Goal: Information Seeking & Learning: Learn about a topic

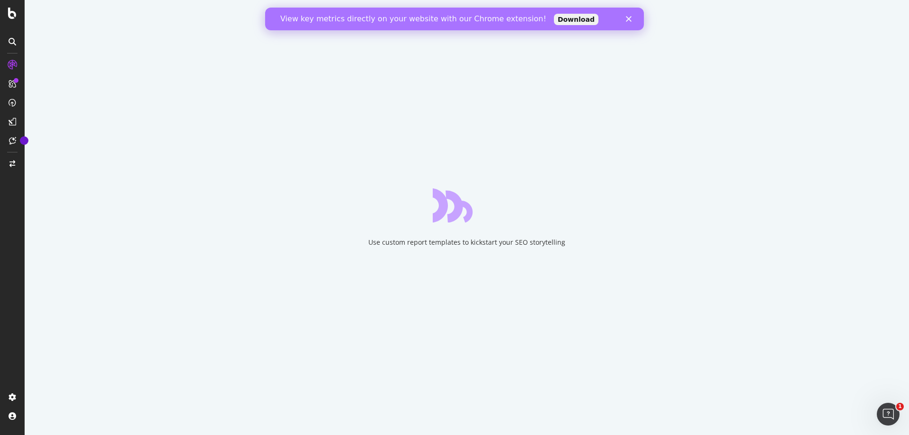
click at [628, 19] on polygon "Close" at bounding box center [629, 19] width 6 height 6
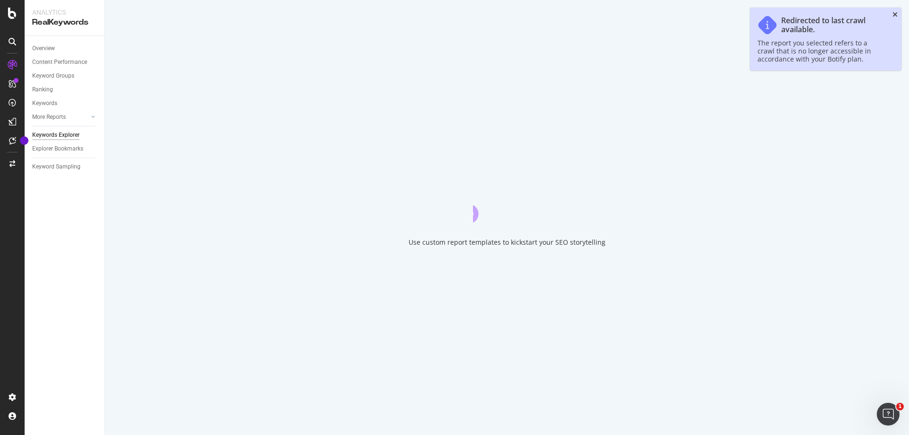
click at [893, 16] on icon "close toast" at bounding box center [894, 14] width 5 height 7
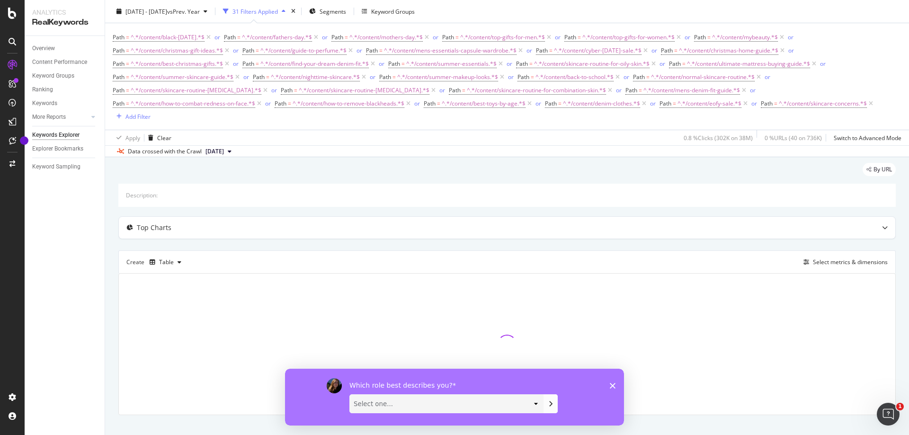
scroll to position [38, 0]
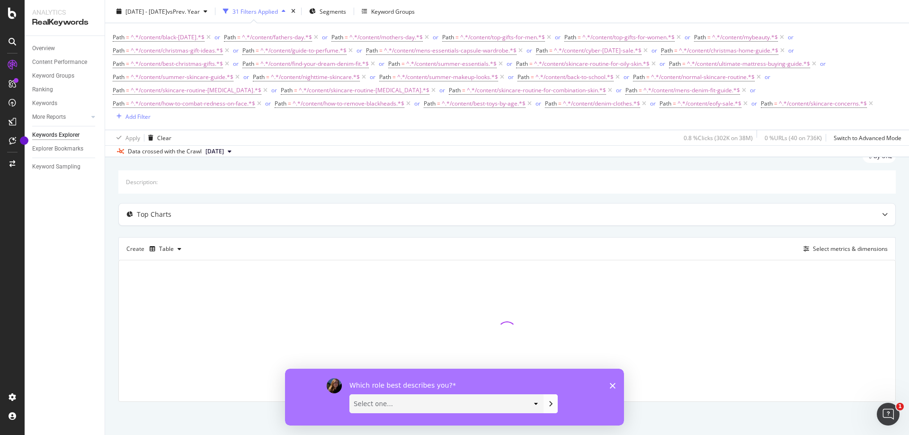
click at [610, 386] on icon "Close survey" at bounding box center [613, 385] width 6 height 6
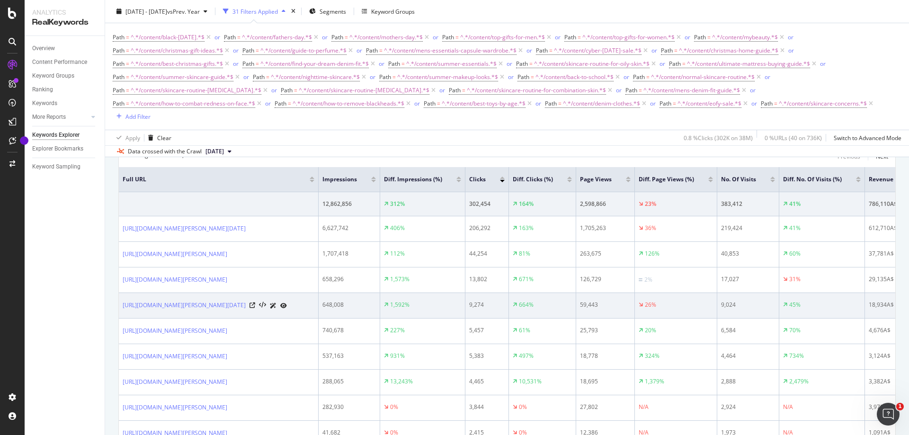
scroll to position [180, 0]
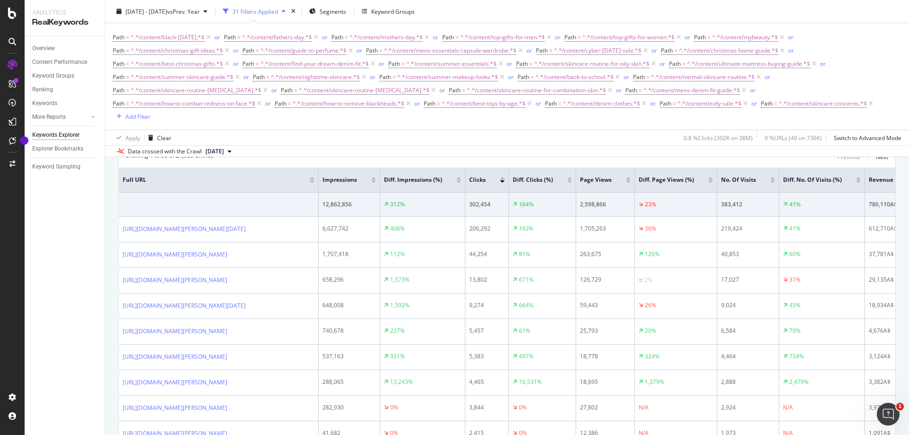
click at [44, 221] on div "Overview Content Performance Keyword Groups Ranking Keywords More Reports Count…" at bounding box center [65, 235] width 80 height 399
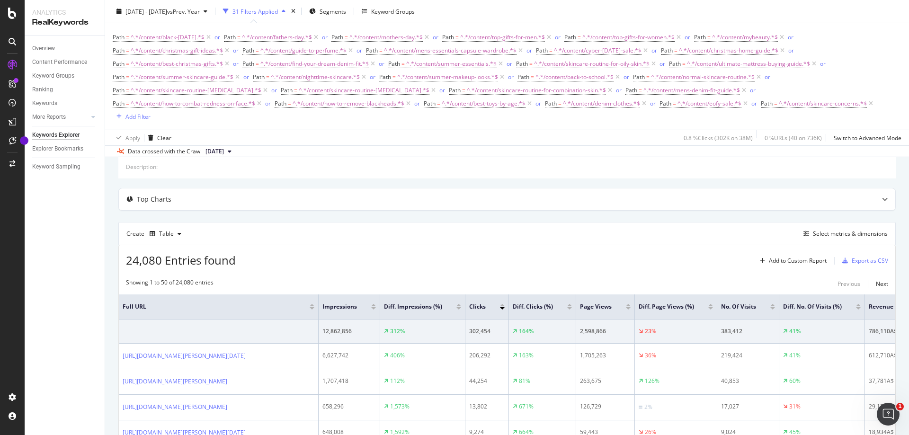
scroll to position [0, 0]
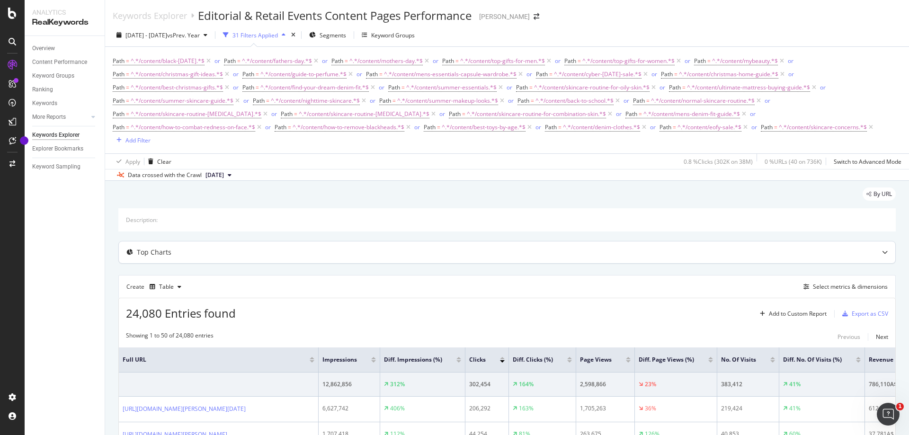
click at [414, 254] on div "Top Charts" at bounding box center [488, 252] width 739 height 9
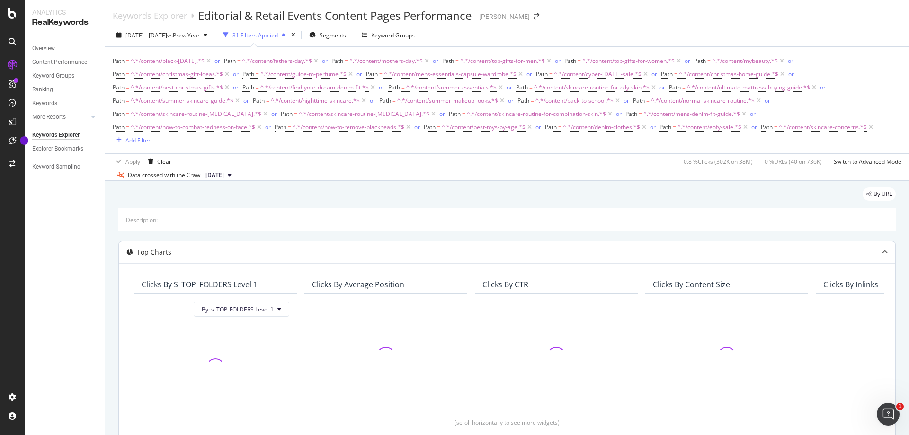
click at [414, 254] on div "Top Charts" at bounding box center [488, 252] width 739 height 9
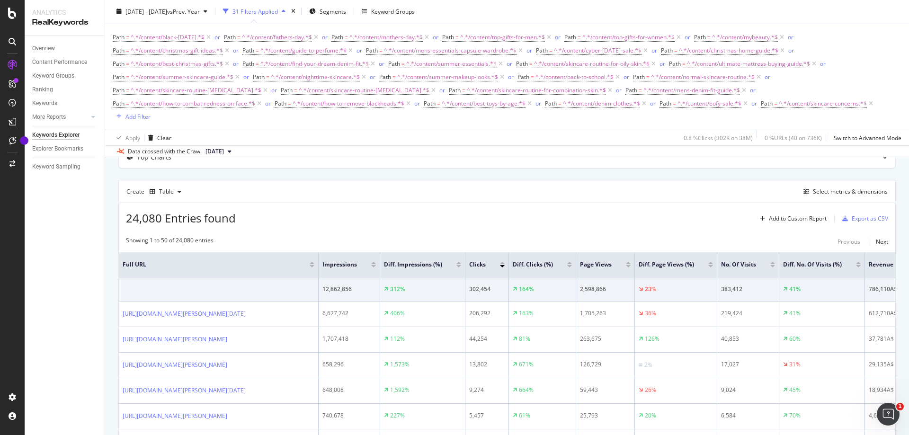
scroll to position [95, 0]
click at [175, 194] on div "button" at bounding box center [179, 192] width 11 height 6
click at [665, 221] on div "24,080 Entries found Add to Custom Report Export as CSV" at bounding box center [507, 215] width 776 height 23
click at [870, 188] on div "Select metrics & dimensions" at bounding box center [850, 192] width 75 height 8
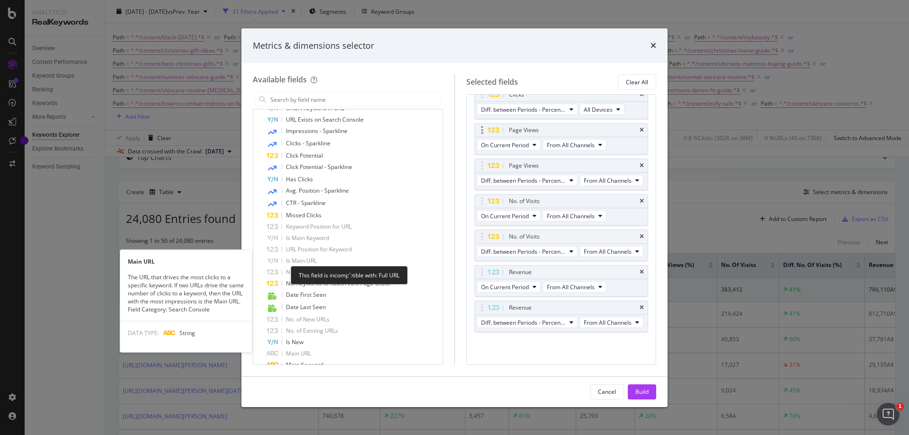
scroll to position [568, 0]
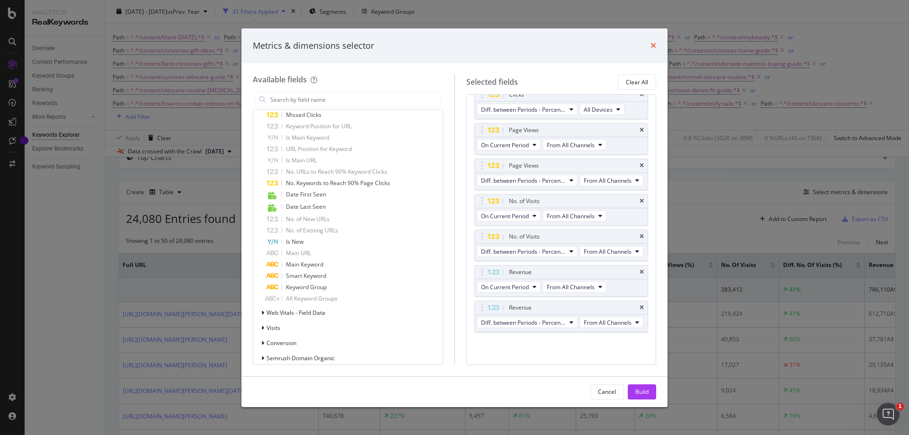
click at [653, 45] on icon "times" at bounding box center [653, 46] width 6 height 8
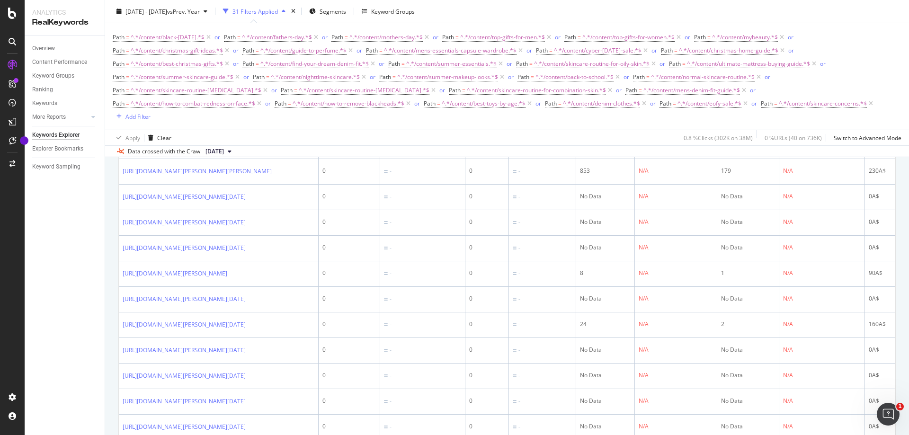
scroll to position [1325, 0]
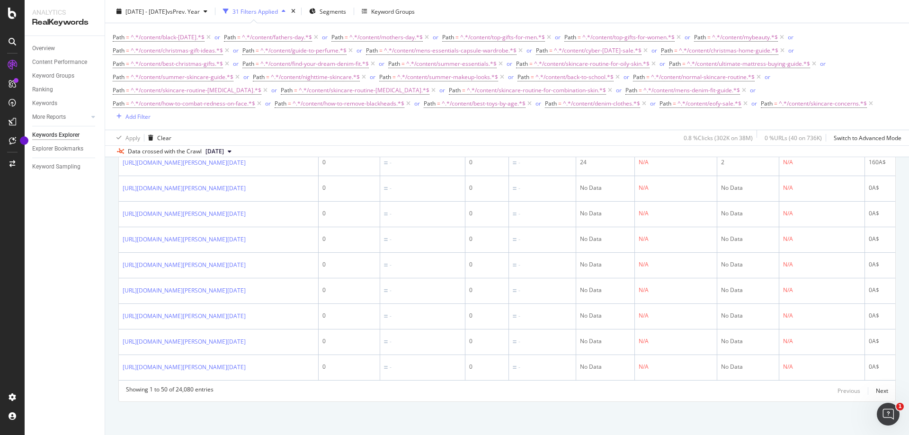
click at [231, 152] on icon at bounding box center [230, 152] width 4 height 6
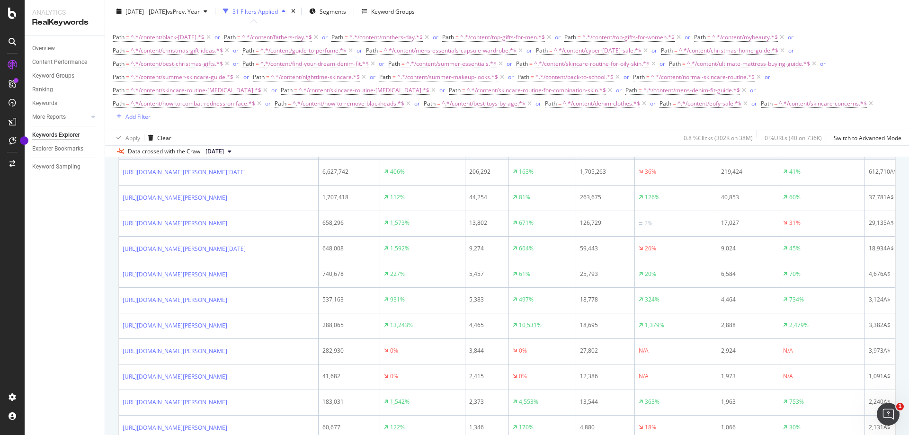
scroll to position [142, 0]
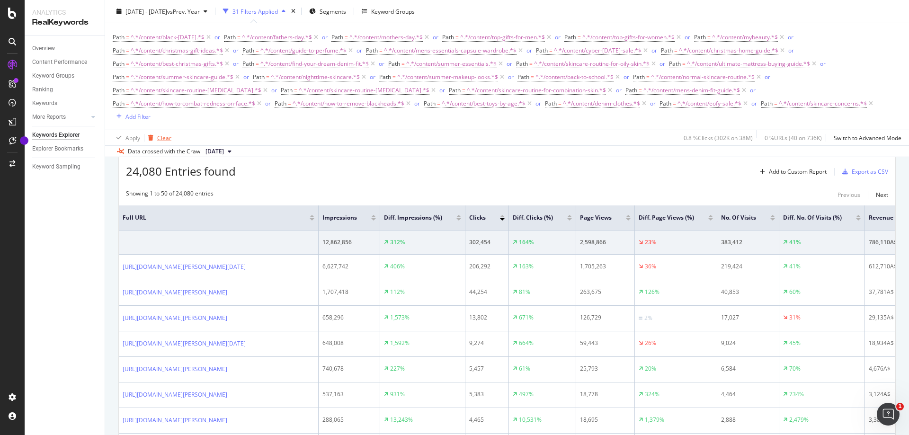
click at [160, 140] on div "Clear" at bounding box center [164, 137] width 14 height 8
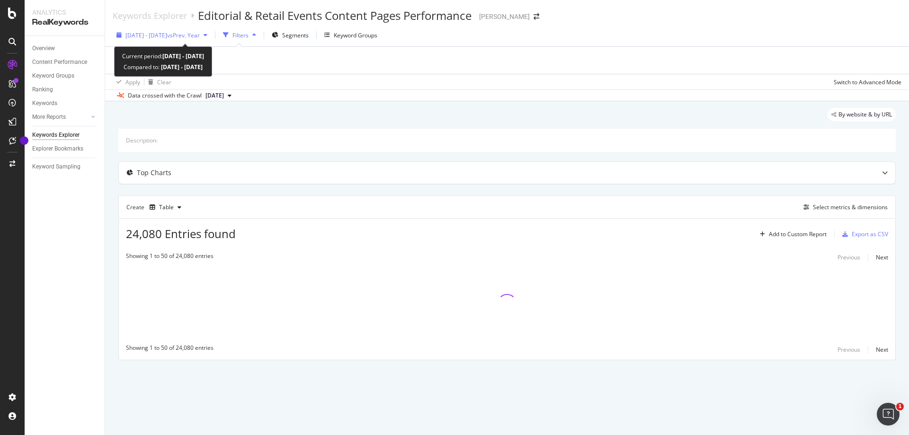
click at [207, 37] on icon "button" at bounding box center [206, 35] width 4 height 6
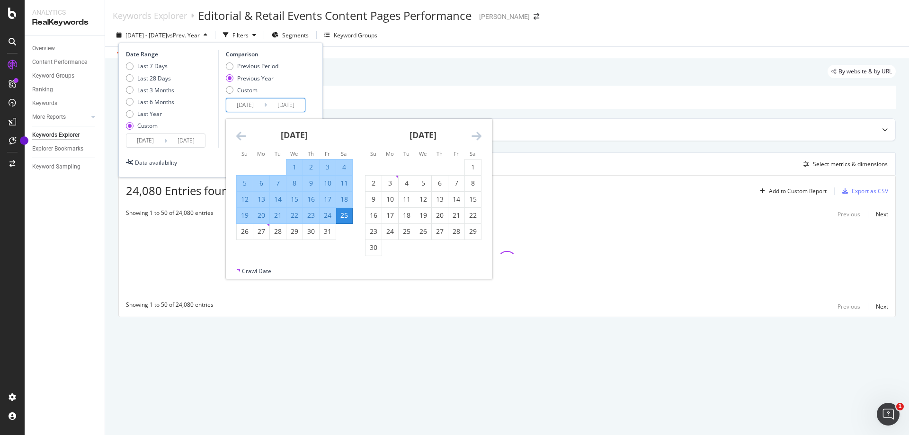
click at [247, 106] on input "[DATE]" at bounding box center [245, 104] width 38 height 13
click at [173, 142] on input "[DATE]" at bounding box center [186, 140] width 38 height 13
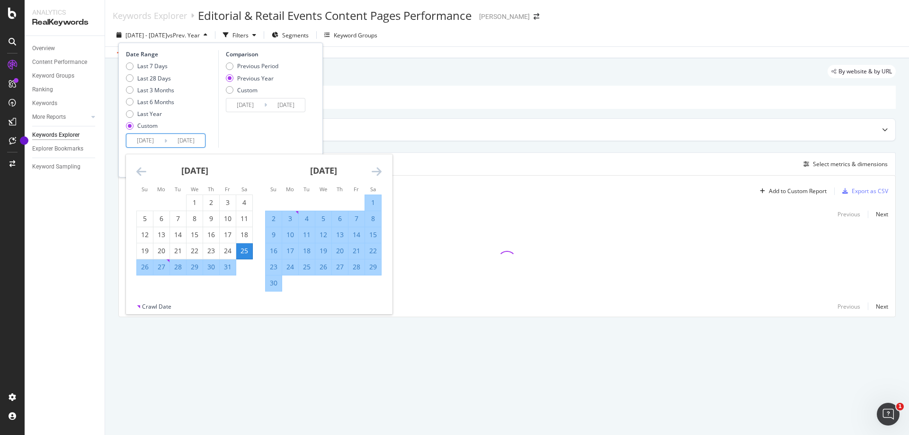
click at [374, 174] on icon "Move forward to switch to the next month." at bounding box center [377, 171] width 10 height 11
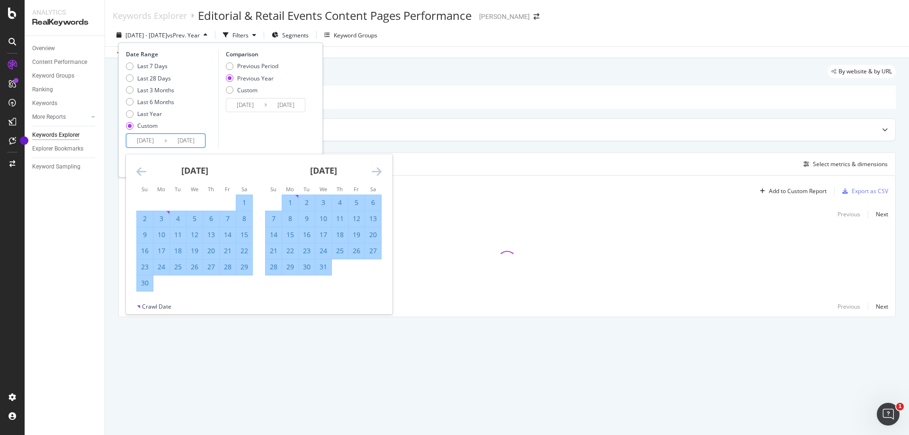
click at [374, 174] on icon "Move forward to switch to the next month." at bounding box center [377, 171] width 10 height 11
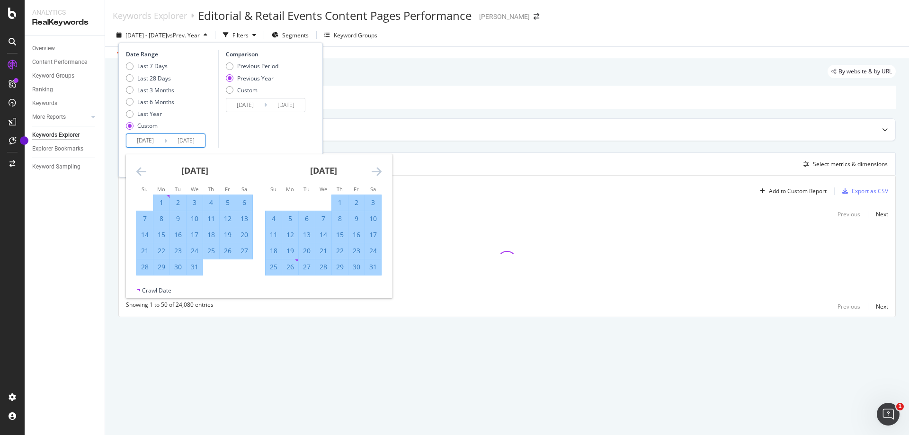
click at [374, 174] on icon "Move forward to switch to the next month." at bounding box center [377, 171] width 10 height 11
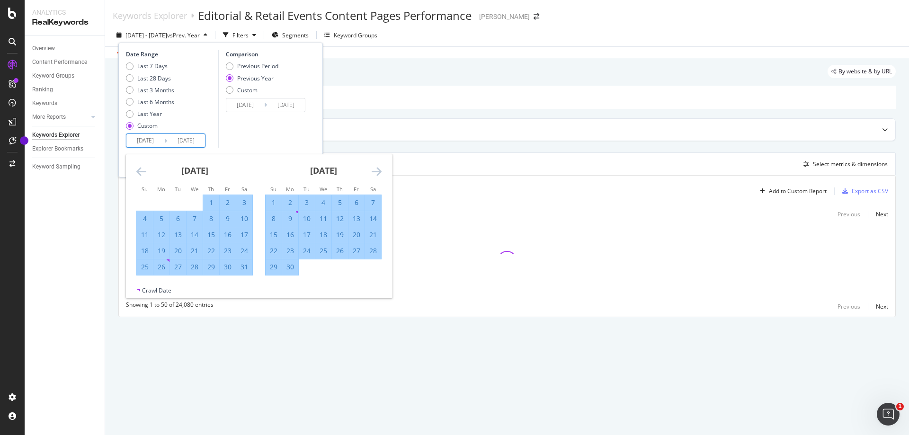
click at [374, 174] on icon "Move forward to switch to the next month." at bounding box center [377, 171] width 10 height 11
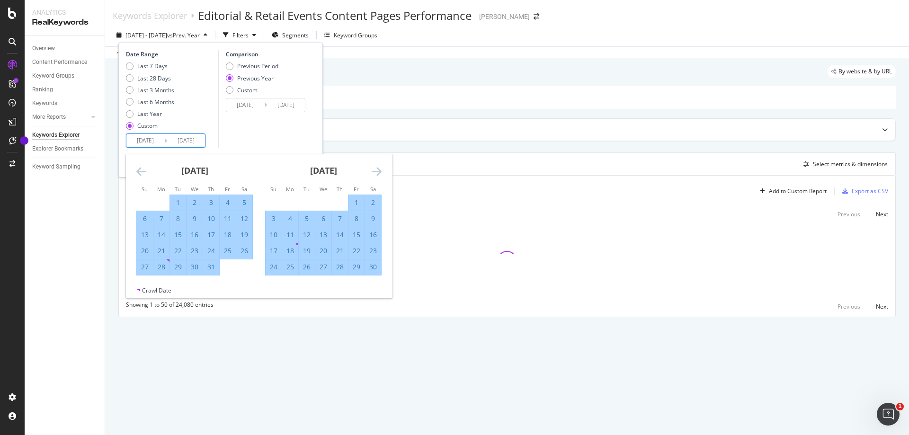
click at [374, 174] on icon "Move forward to switch to the next month." at bounding box center [377, 171] width 10 height 11
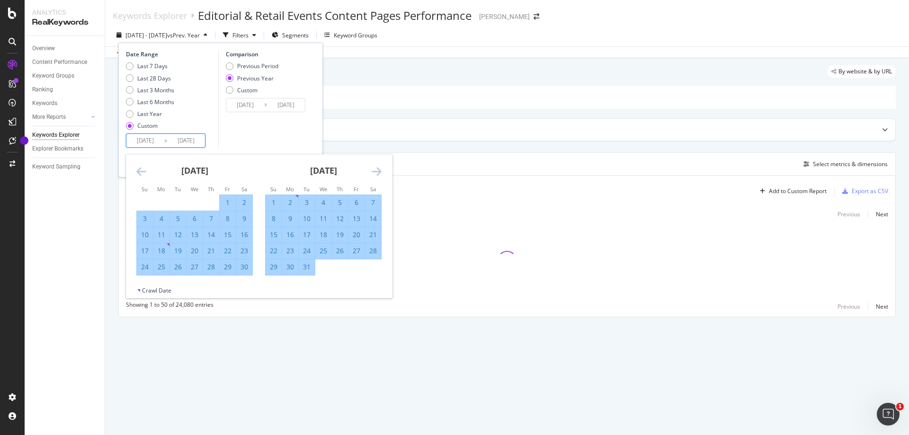
click at [374, 174] on icon "Move forward to switch to the next month." at bounding box center [377, 171] width 10 height 11
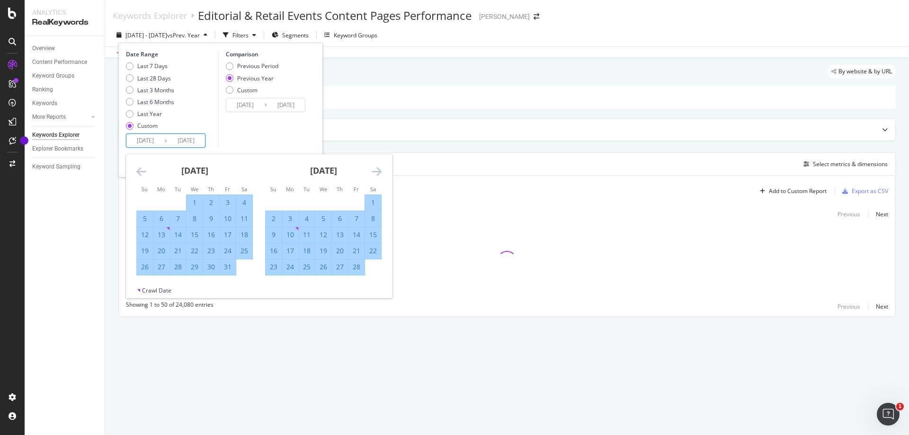
click at [374, 174] on icon "Move forward to switch to the next month." at bounding box center [377, 171] width 10 height 11
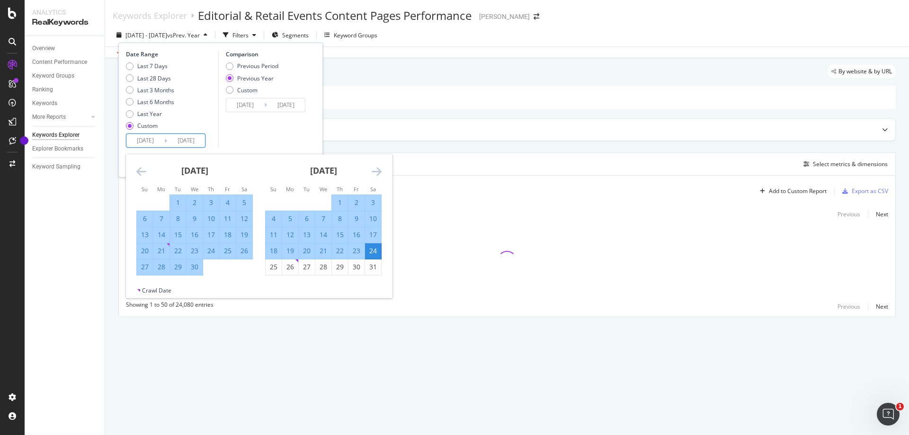
click at [374, 174] on icon "Move forward to switch to the next month." at bounding box center [377, 171] width 10 height 11
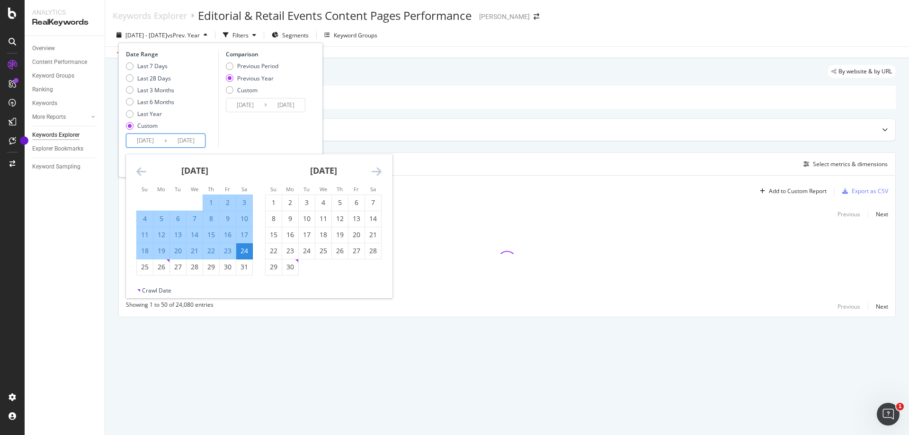
click at [374, 174] on icon "Move forward to switch to the next month." at bounding box center [377, 171] width 10 height 11
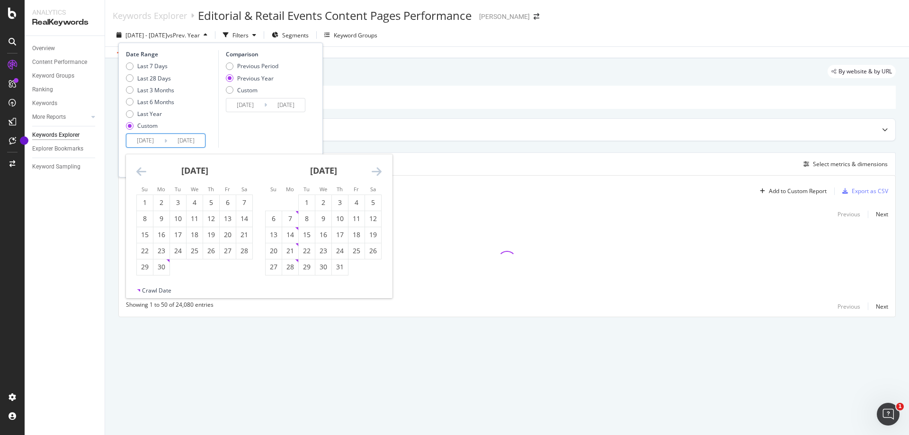
click at [374, 174] on icon "Move forward to switch to the next month." at bounding box center [377, 171] width 10 height 11
click at [293, 236] on div "11" at bounding box center [290, 234] width 16 height 9
type input "[DATE]"
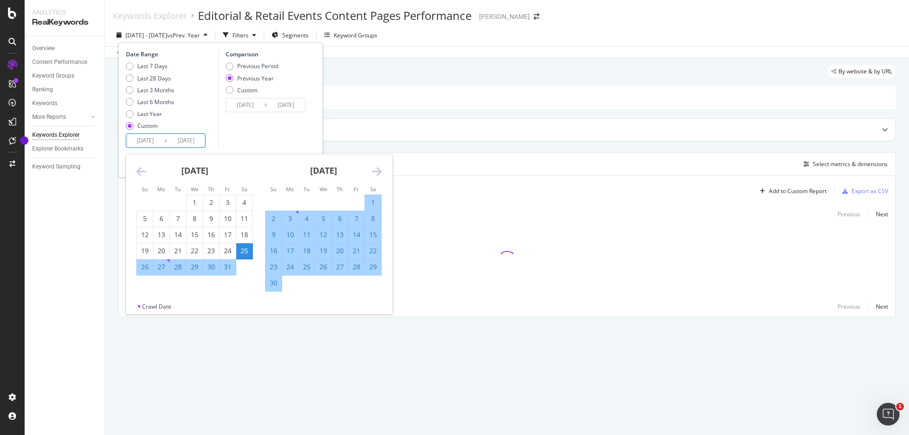
click at [195, 140] on input "[DATE]" at bounding box center [186, 140] width 38 height 13
click at [379, 171] on icon "Move forward to switch to the next month." at bounding box center [377, 171] width 10 height 11
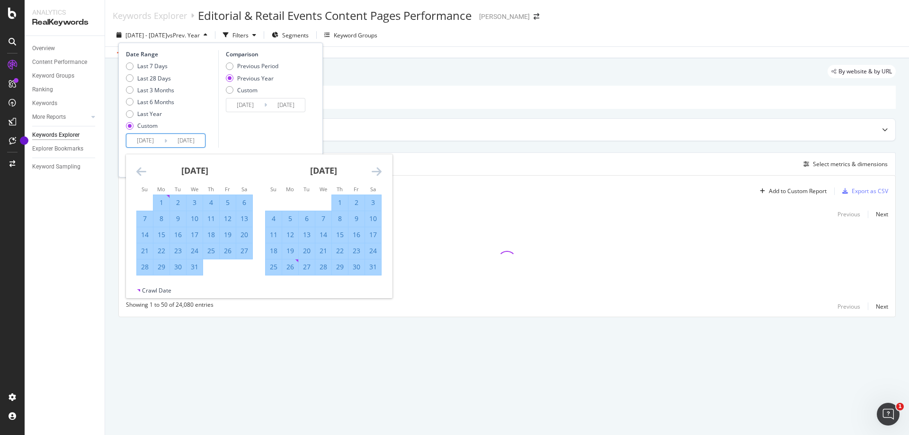
click at [379, 171] on icon "Move forward to switch to the next month." at bounding box center [377, 171] width 10 height 11
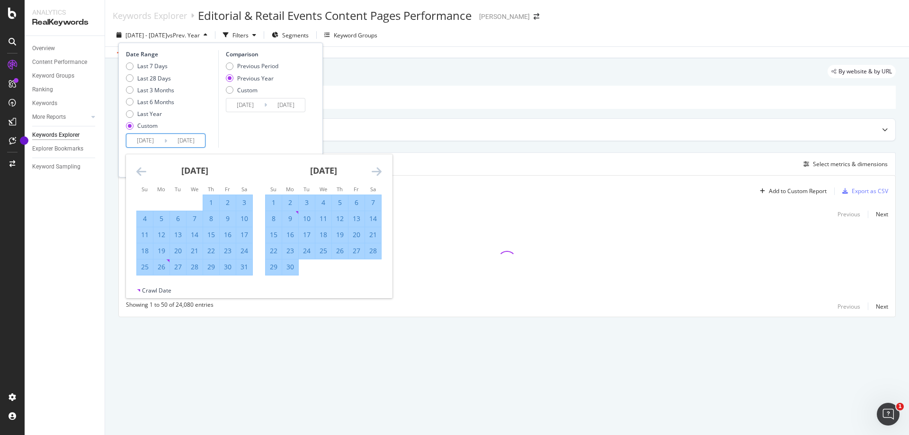
click at [379, 171] on icon "Move forward to switch to the next month." at bounding box center [377, 171] width 10 height 11
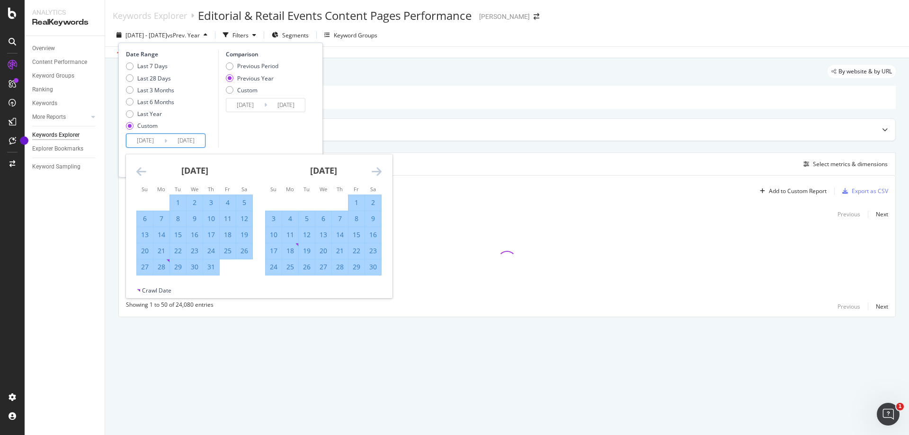
click at [379, 171] on icon "Move forward to switch to the next month." at bounding box center [377, 171] width 10 height 11
click at [334, 241] on div "16" at bounding box center [340, 235] width 16 height 16
type input "[DATE]"
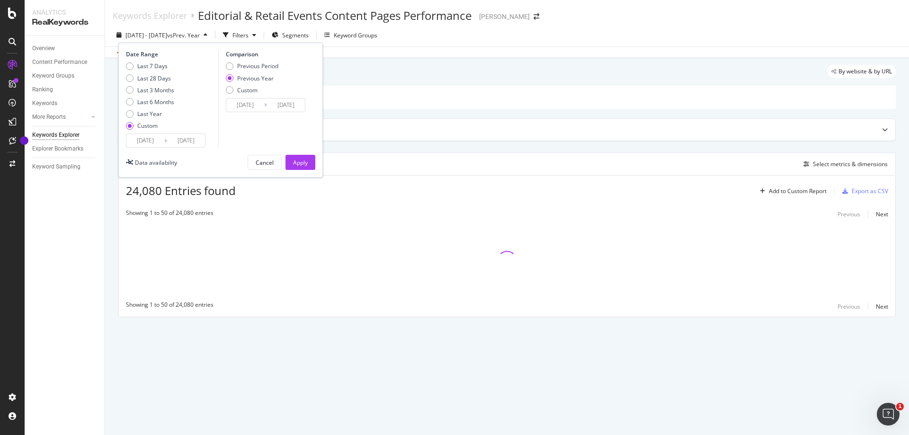
click at [193, 134] on input "[DATE]" at bounding box center [186, 140] width 38 height 13
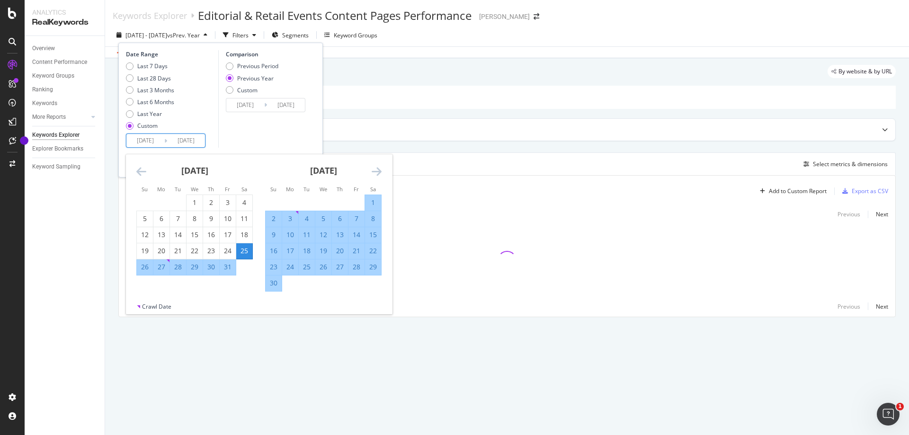
click at [373, 169] on icon "Move forward to switch to the next month." at bounding box center [377, 171] width 10 height 11
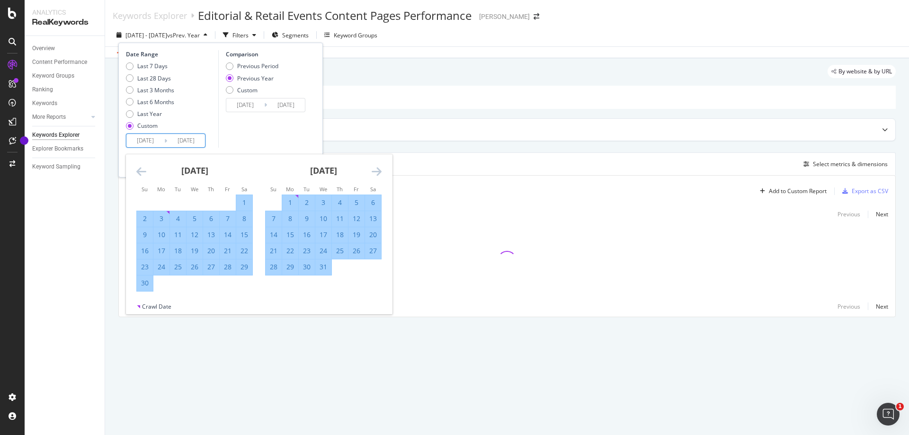
click at [373, 169] on icon "Move forward to switch to the next month." at bounding box center [377, 171] width 10 height 11
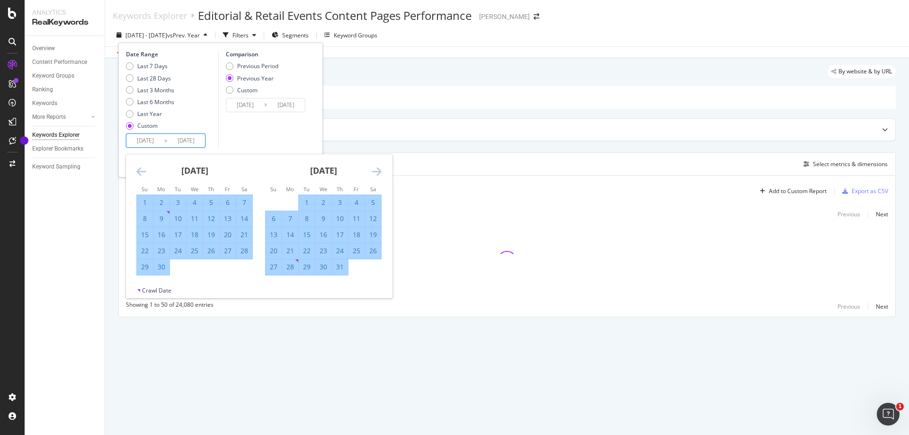
click at [373, 169] on icon "Move forward to switch to the next month." at bounding box center [377, 171] width 10 height 11
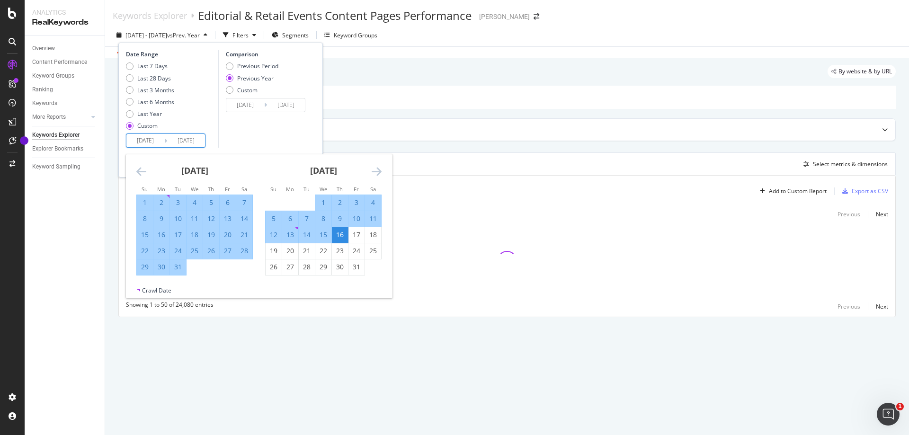
click at [373, 169] on icon "Move forward to switch to the next month." at bounding box center [377, 171] width 10 height 11
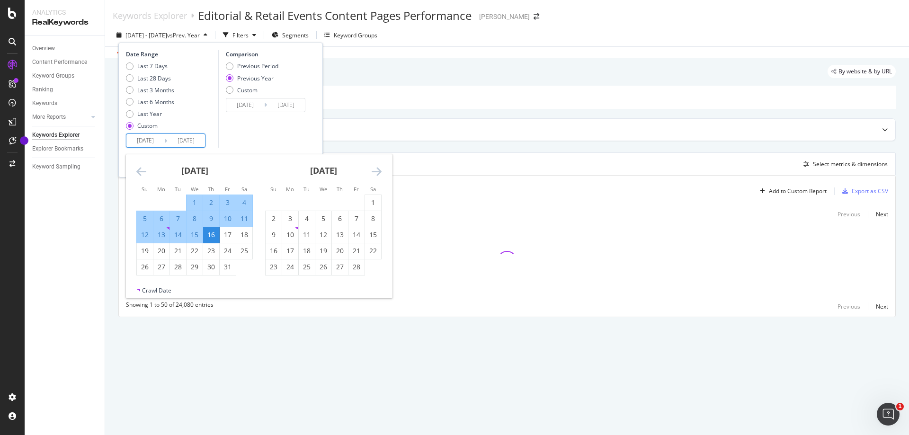
click at [205, 214] on div "9" at bounding box center [211, 218] width 16 height 9
type input "[DATE]"
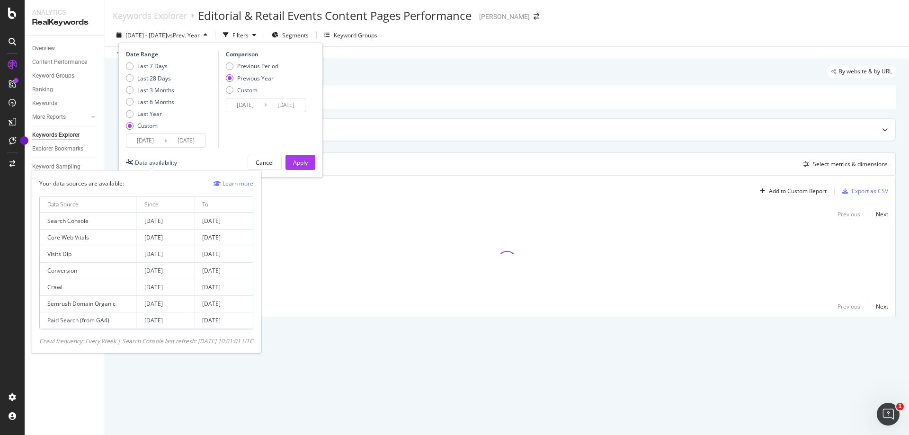
click at [170, 163] on div "Data availability" at bounding box center [156, 163] width 42 height 8
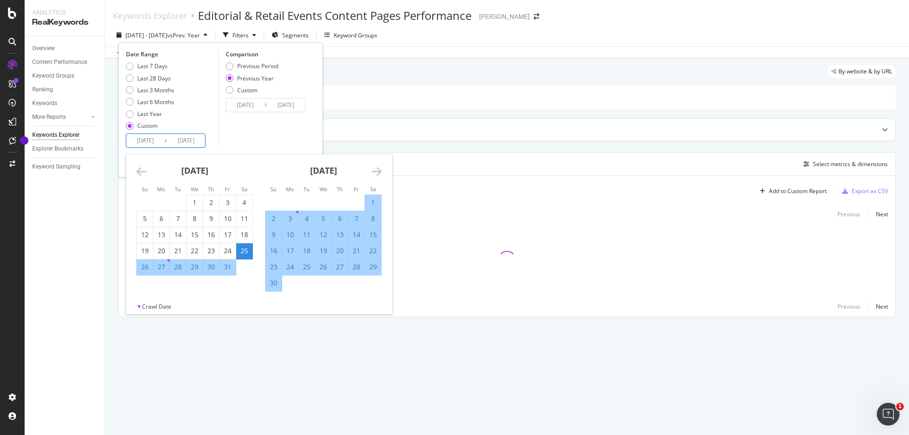
click at [180, 137] on input "[DATE]" at bounding box center [186, 140] width 38 height 13
click at [160, 304] on div "Crawl Date" at bounding box center [156, 306] width 29 height 8
click at [303, 252] on div "18" at bounding box center [307, 250] width 16 height 9
type input "[DATE]"
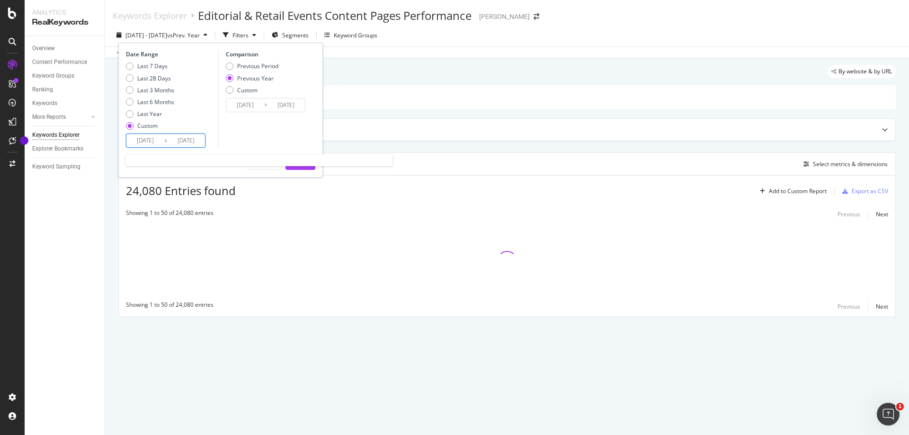
click at [189, 142] on input "[DATE]" at bounding box center [186, 140] width 38 height 13
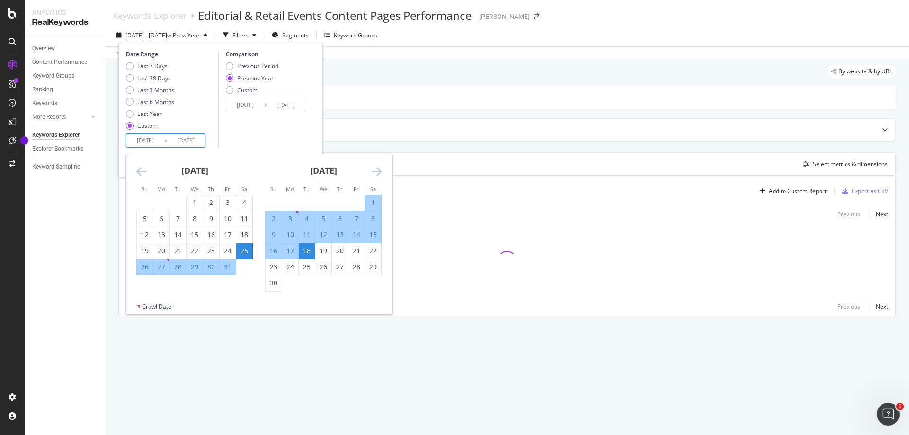
click at [151, 140] on input "[DATE]" at bounding box center [145, 140] width 38 height 13
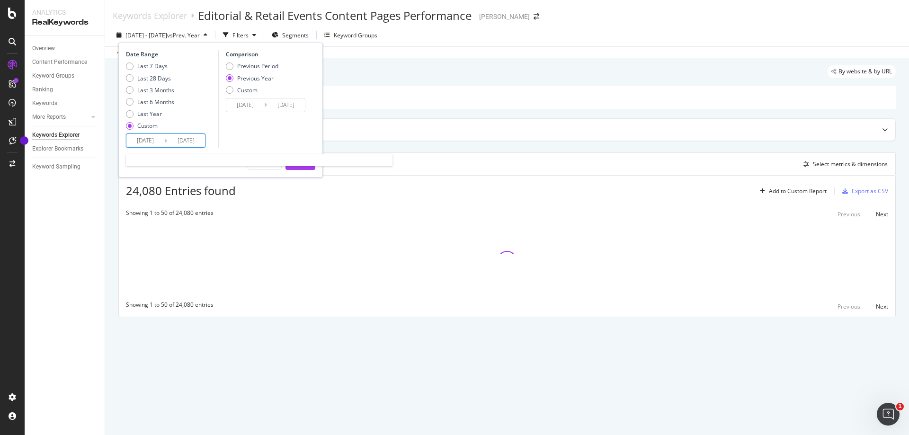
click at [151, 139] on input "[DATE]" at bounding box center [145, 140] width 38 height 13
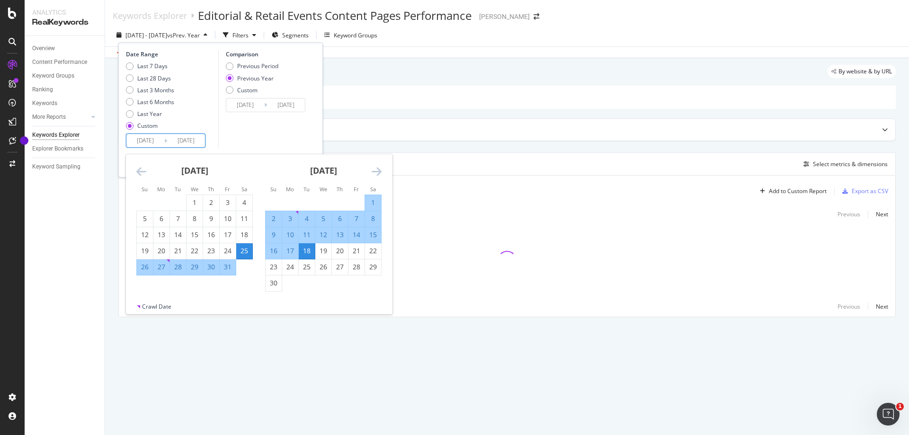
click at [143, 141] on input "[DATE]" at bounding box center [145, 140] width 38 height 13
click at [142, 139] on input "[DATE]" at bounding box center [145, 140] width 38 height 13
click at [142, 142] on input "[DATE]" at bounding box center [145, 140] width 38 height 13
type input "[DATE]"
click at [232, 92] on div "Custom" at bounding box center [230, 90] width 8 height 8
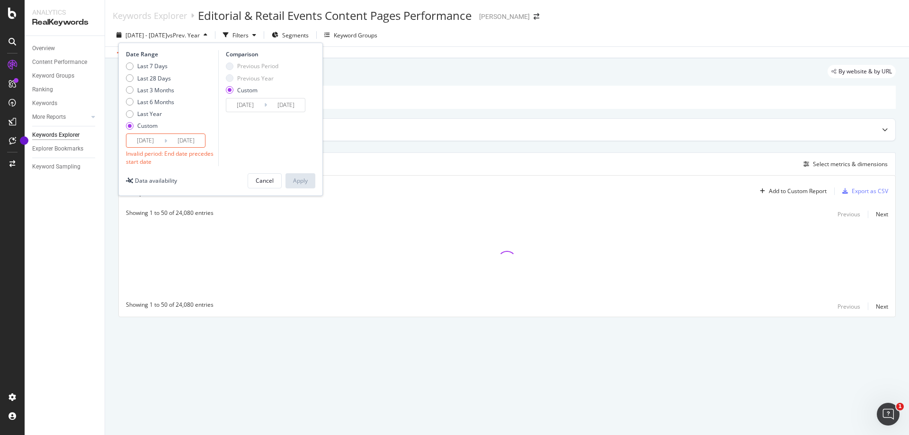
click at [166, 140] on icon at bounding box center [165, 140] width 3 height 9
click at [177, 140] on input "[DATE]" at bounding box center [186, 140] width 38 height 13
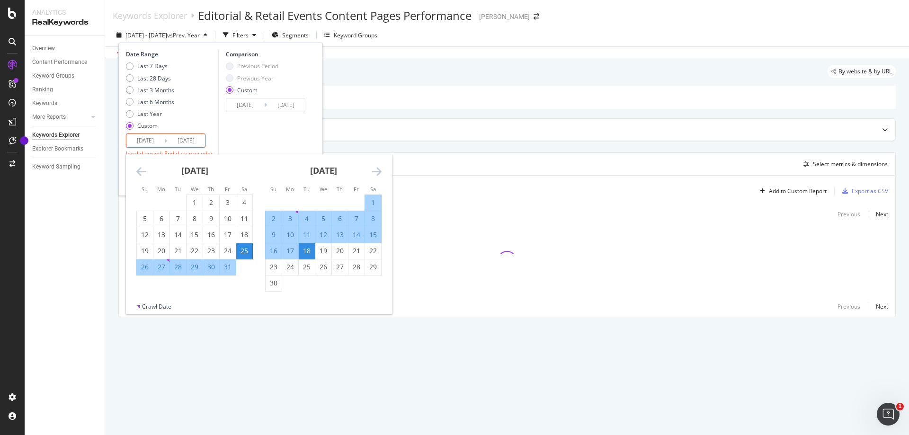
click at [191, 142] on input "[DATE]" at bounding box center [186, 140] width 38 height 13
click at [182, 138] on input "[DATE]" at bounding box center [186, 140] width 38 height 13
click at [383, 169] on div "[DATE] 1 2 3 4 5 6 7 8 9 10 11 12 13 14 15 16 17 18 19 20 21 22 23 24 25 26 27 …" at bounding box center [323, 222] width 129 height 137
click at [379, 170] on icon "Move forward to switch to the next month." at bounding box center [377, 171] width 10 height 11
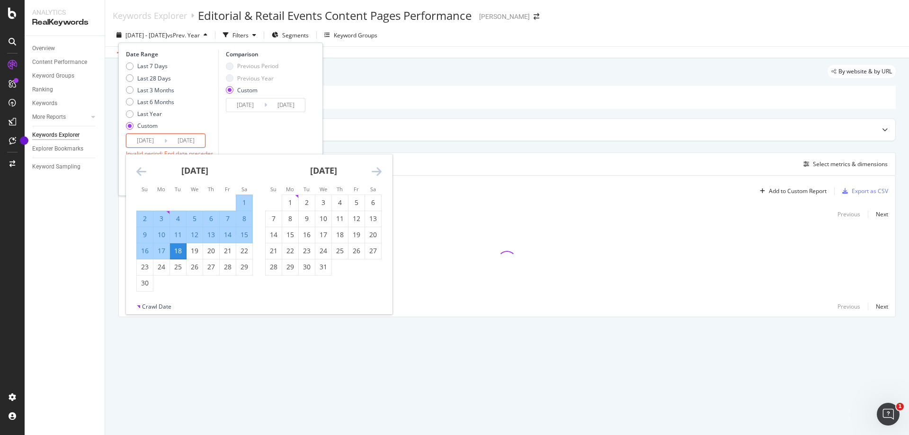
click at [379, 170] on icon "Move forward to switch to the next month." at bounding box center [377, 171] width 10 height 11
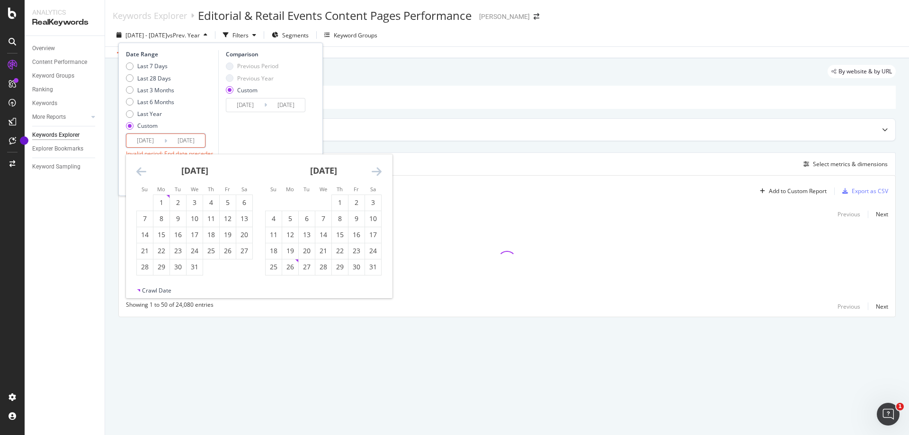
click at [379, 170] on icon "Move forward to switch to the next month." at bounding box center [377, 171] width 10 height 11
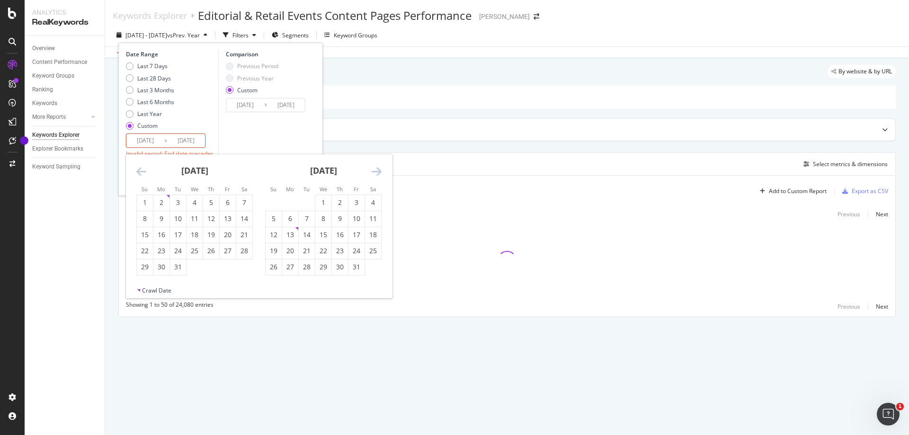
click at [379, 170] on icon "Move forward to switch to the next month." at bounding box center [377, 171] width 10 height 11
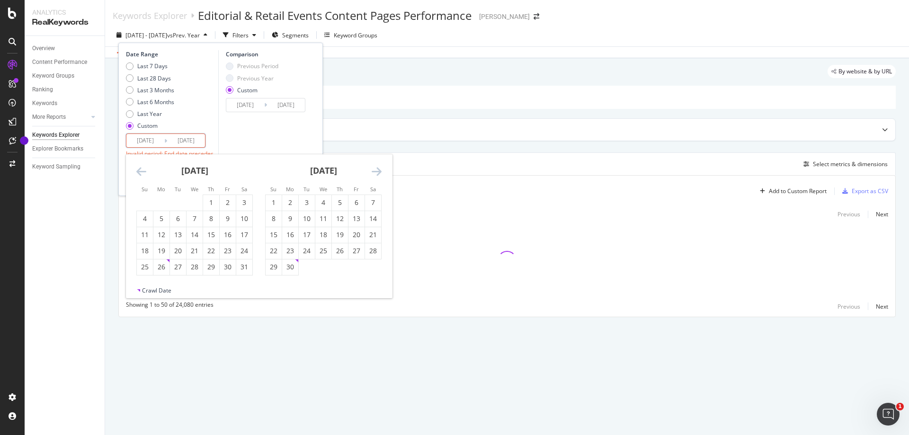
click at [379, 170] on icon "Move forward to switch to the next month." at bounding box center [377, 171] width 10 height 11
click at [296, 235] on div "11" at bounding box center [290, 234] width 16 height 9
type input "[DATE]"
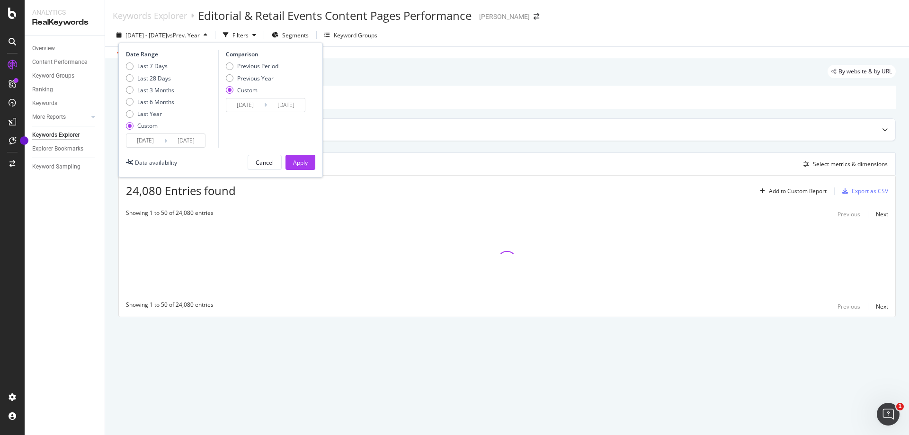
click at [160, 142] on input "[DATE]" at bounding box center [145, 140] width 38 height 13
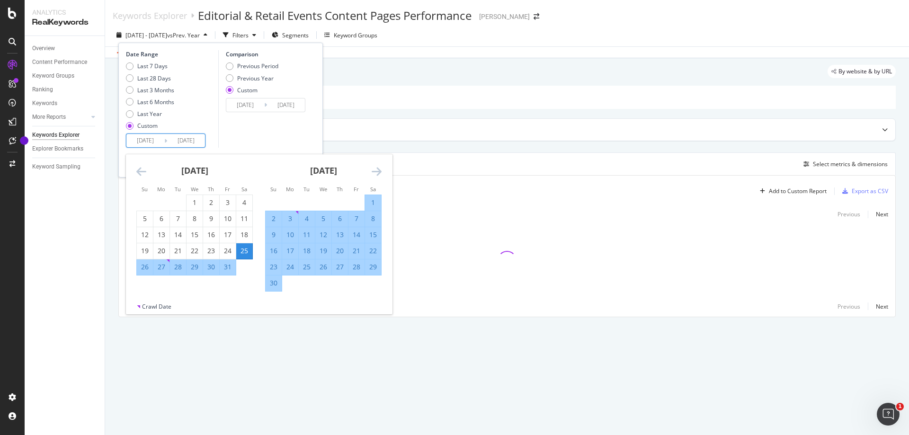
click at [379, 172] on icon "Move forward to switch to the next month." at bounding box center [377, 171] width 10 height 11
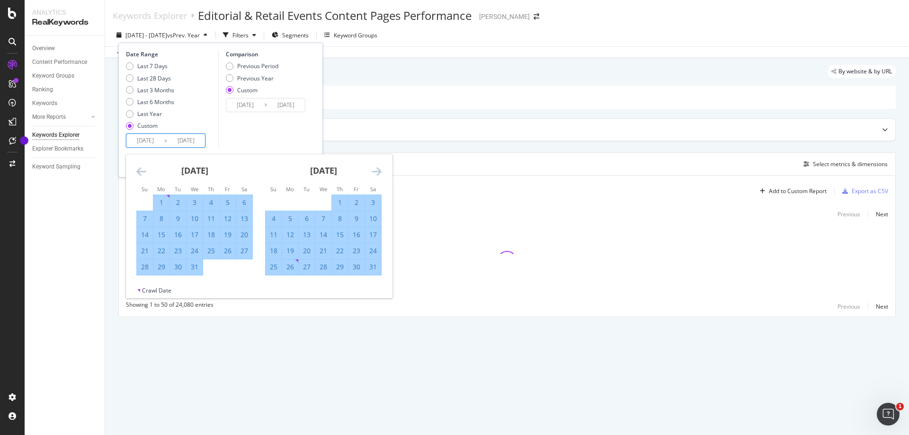
click at [379, 172] on icon "Move forward to switch to the next month." at bounding box center [377, 171] width 10 height 11
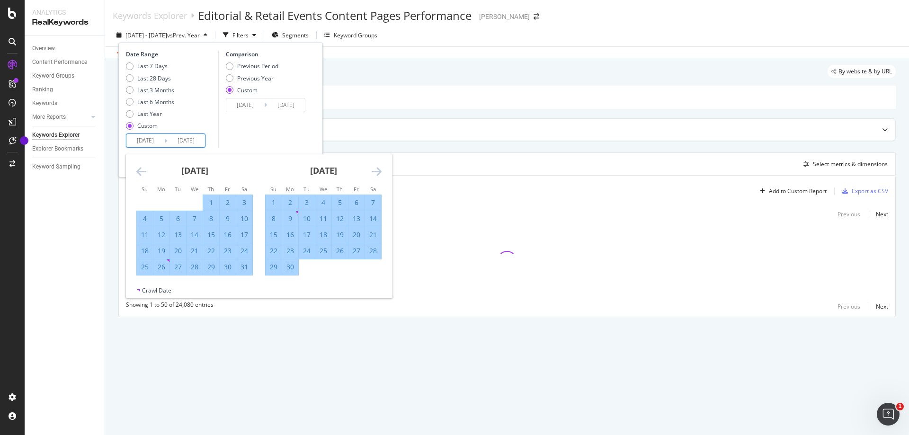
click at [379, 172] on icon "Move forward to switch to the next month." at bounding box center [377, 171] width 10 height 11
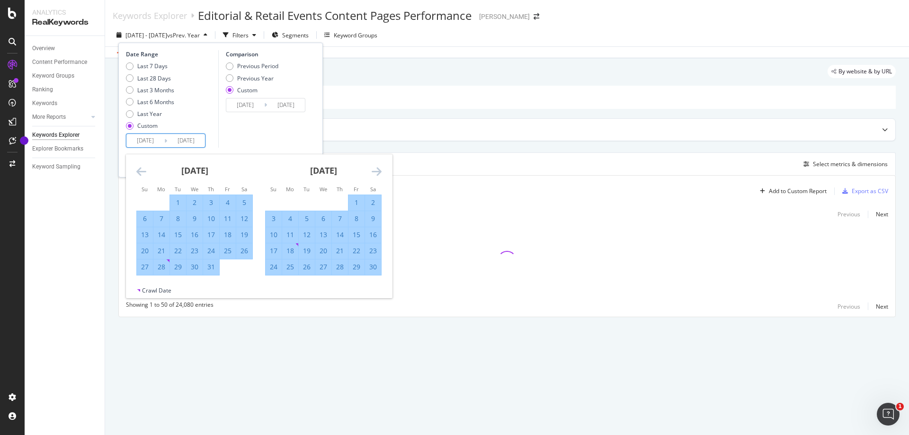
click at [379, 172] on icon "Move forward to switch to the next month." at bounding box center [377, 171] width 10 height 11
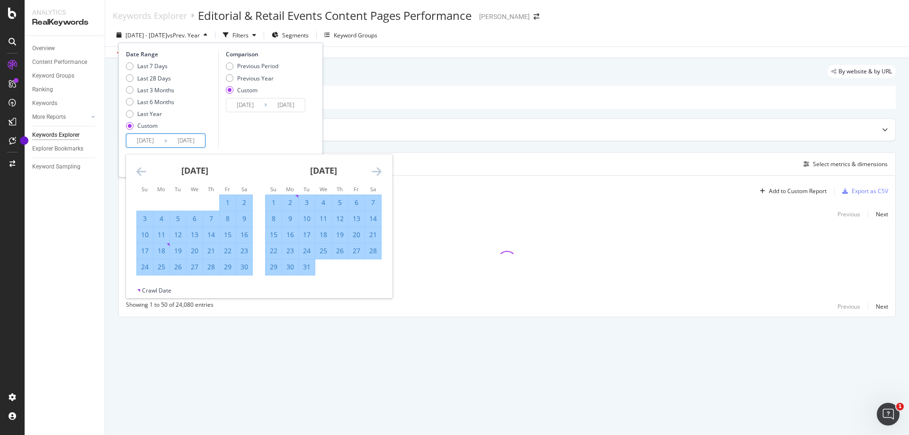
click at [379, 172] on icon "Move forward to switch to the next month." at bounding box center [377, 171] width 10 height 11
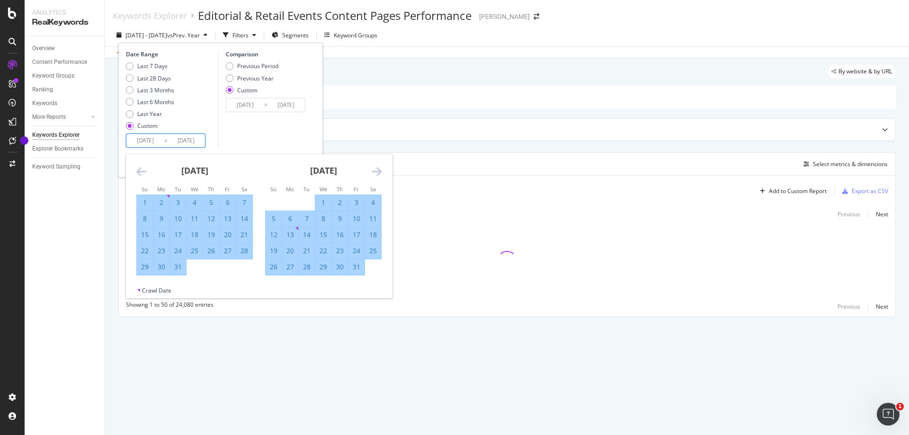
click at [379, 172] on icon "Move forward to switch to the next month." at bounding box center [377, 171] width 10 height 11
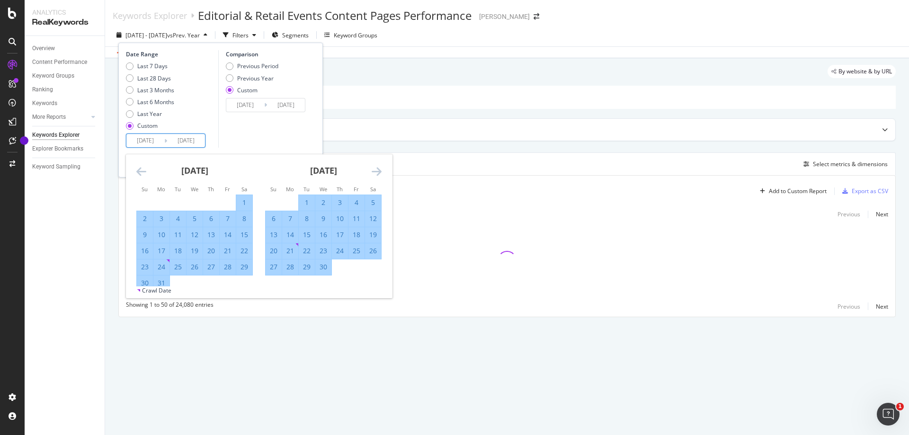
click at [379, 172] on icon "Move forward to switch to the next month." at bounding box center [377, 171] width 10 height 11
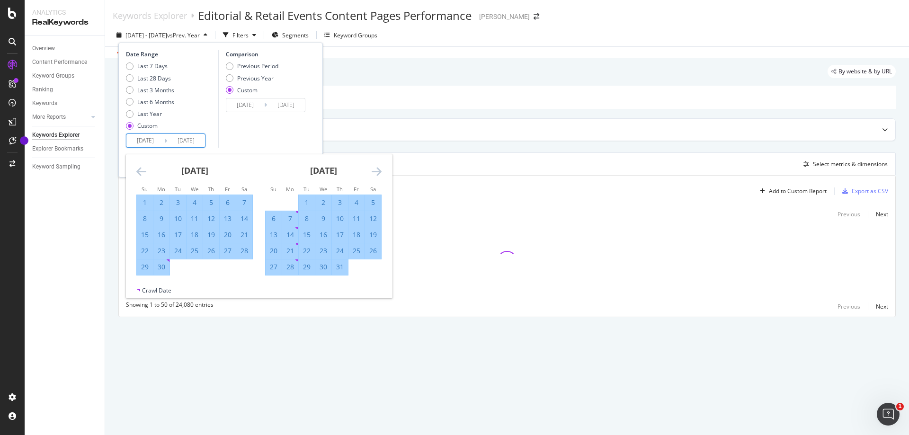
click at [379, 172] on icon "Move forward to switch to the next month." at bounding box center [377, 171] width 10 height 11
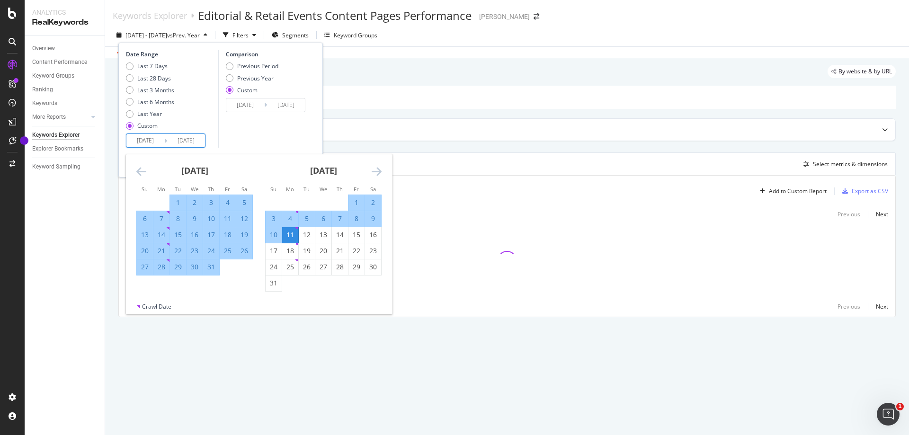
click at [379, 172] on icon "Move forward to switch to the next month." at bounding box center [377, 171] width 10 height 11
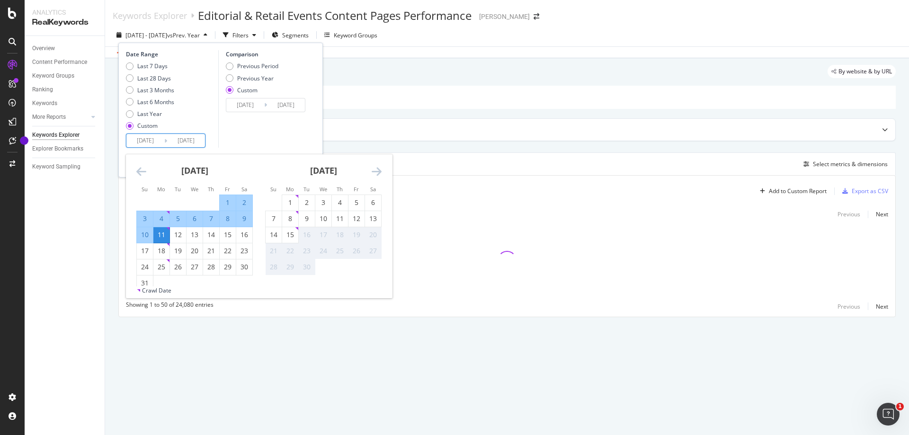
click at [165, 233] on div "11" at bounding box center [161, 234] width 16 height 9
type input "[DATE]"
click at [165, 233] on div "11" at bounding box center [161, 234] width 16 height 9
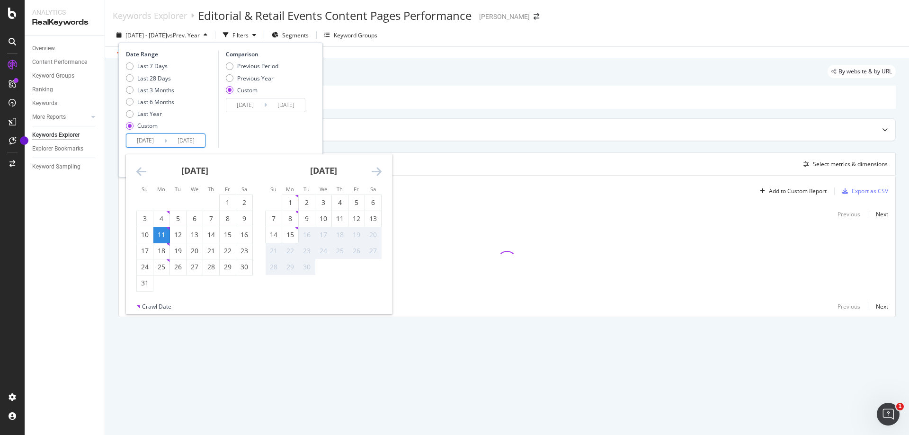
click at [184, 142] on input "[DATE]" at bounding box center [186, 140] width 38 height 13
click at [273, 221] on div "7" at bounding box center [274, 218] width 16 height 9
type input "[DATE]"
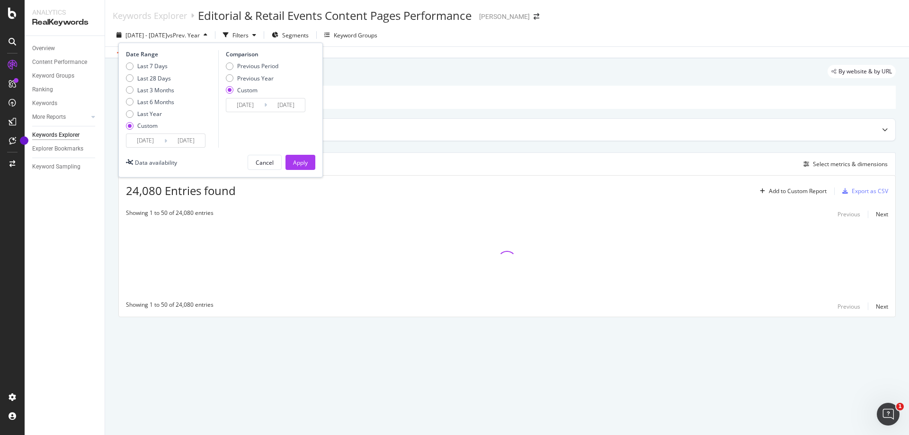
click at [247, 105] on input "[DATE]" at bounding box center [245, 104] width 38 height 13
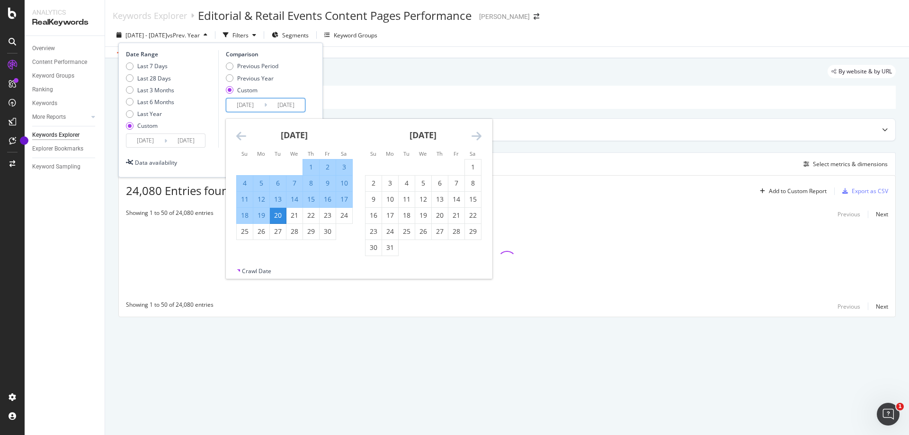
click at [472, 136] on icon "Move forward to switch to the next month." at bounding box center [476, 135] width 10 height 11
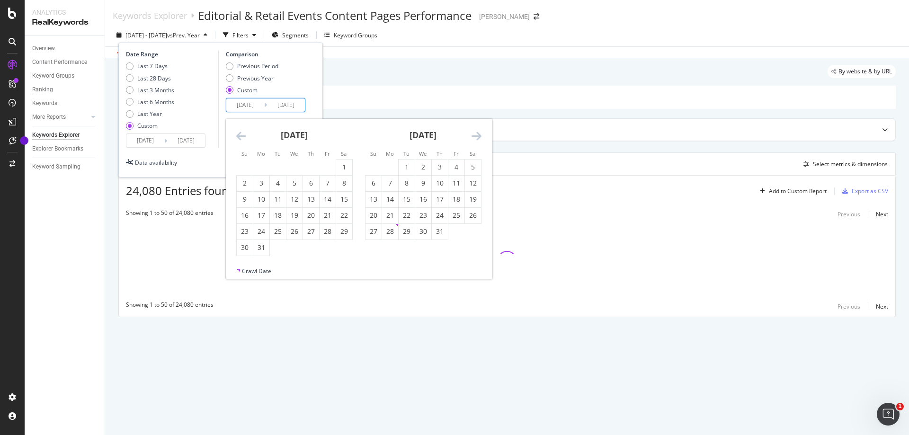
click at [472, 136] on icon "Move forward to switch to the next month." at bounding box center [476, 135] width 10 height 11
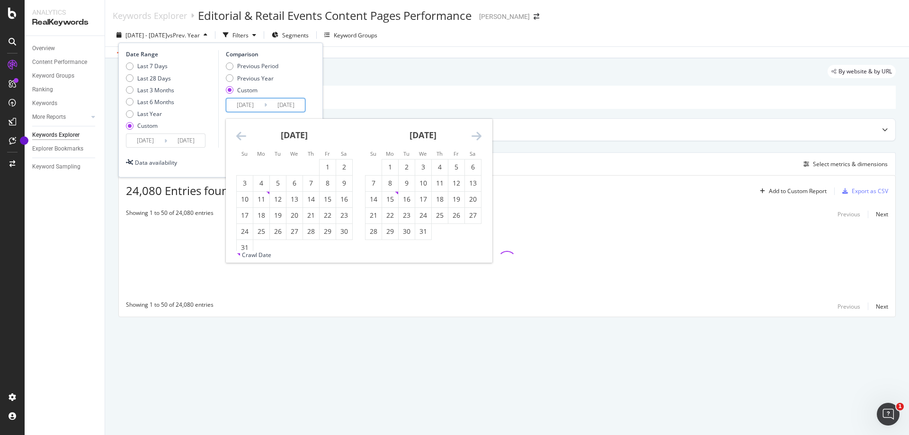
click at [472, 136] on icon "Move forward to switch to the next month." at bounding box center [476, 135] width 10 height 11
click at [482, 133] on div "[DATE] 1 2 3 4 5 6 7 8 9 10 11 12 13 14 15 16 17 18 19 20 21 22 23 24 25 26 27 …" at bounding box center [423, 179] width 129 height 121
click at [481, 134] on div "[DATE] 1 2 3 4 5 6 7 8 9 10 11 12 13 14 15 16 17 18 19 20 21 22 23 24 25 26 27 …" at bounding box center [423, 179] width 129 height 121
click at [476, 136] on icon "Move forward to switch to the next month." at bounding box center [476, 135] width 10 height 11
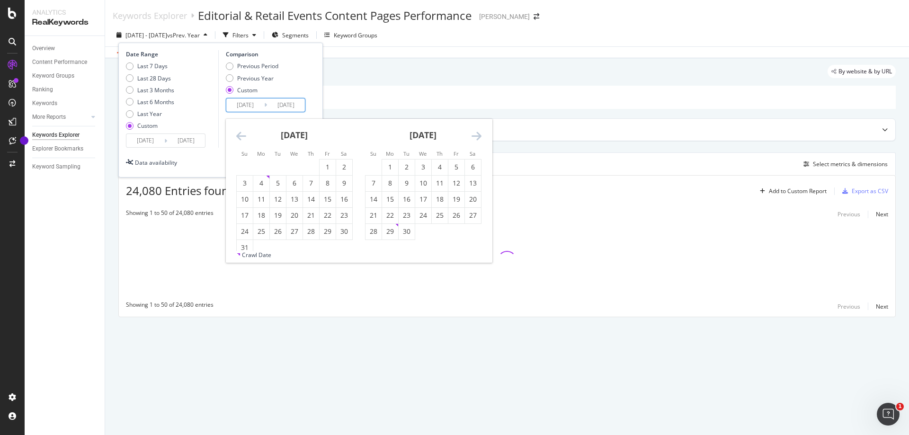
click at [476, 136] on icon "Move forward to switch to the next month." at bounding box center [476, 135] width 10 height 11
click at [390, 183] on div "5" at bounding box center [390, 182] width 16 height 9
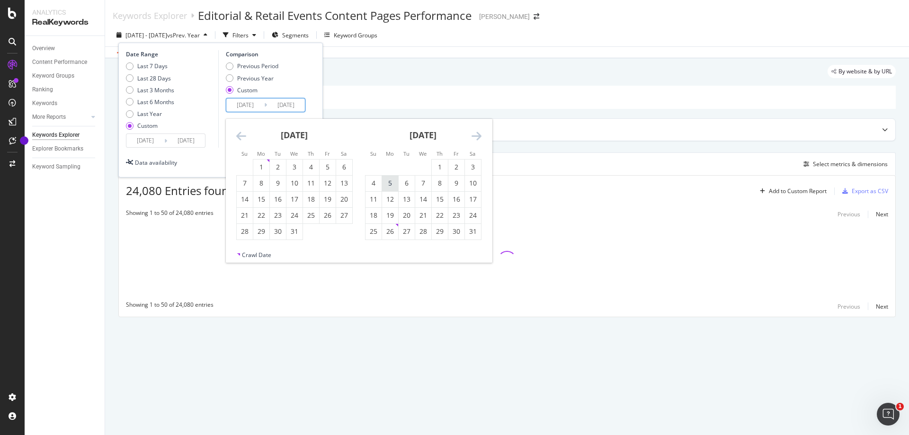
type input "[DATE]"
click at [480, 138] on icon "Move forward to switch to the next month." at bounding box center [476, 135] width 10 height 11
click at [375, 169] on div "1" at bounding box center [373, 166] width 16 height 9
type input "[DATE]"
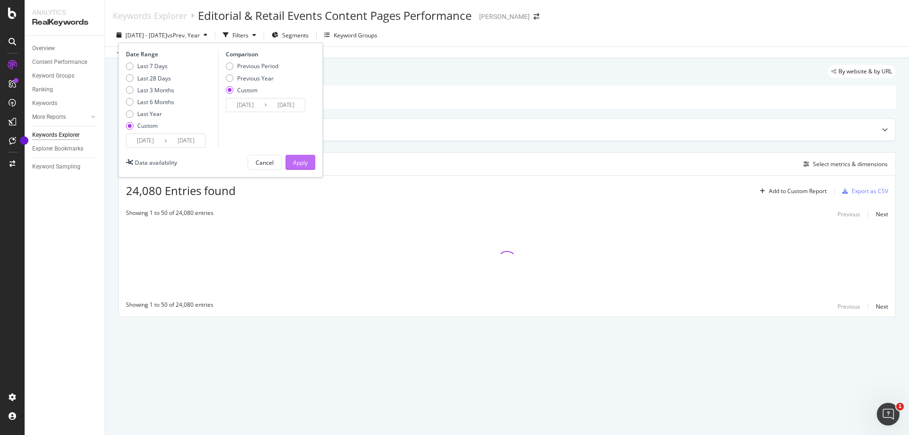
click at [301, 164] on div "Apply" at bounding box center [300, 163] width 15 height 8
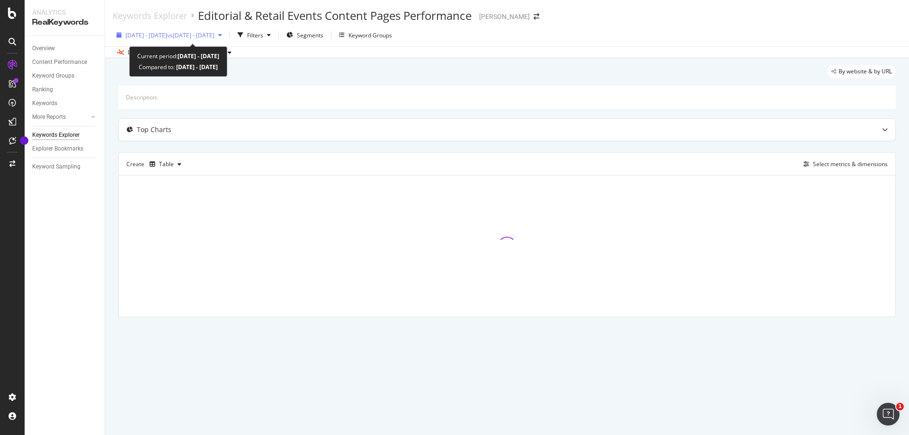
click at [226, 36] on div "button" at bounding box center [219, 35] width 11 height 6
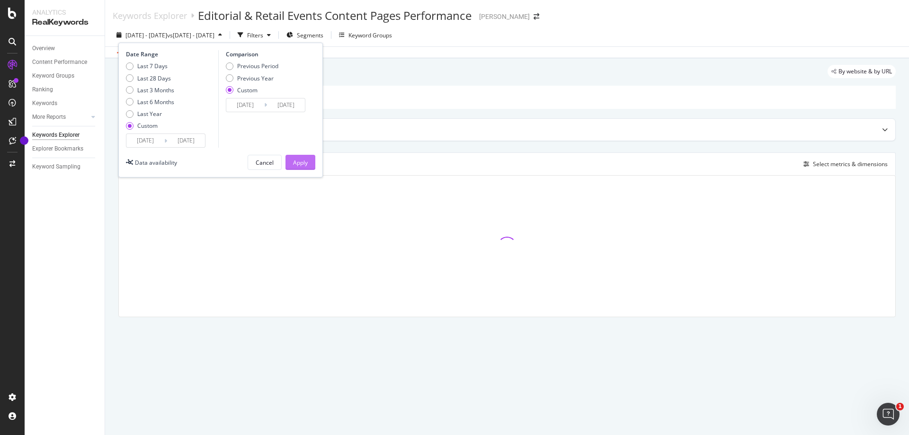
click at [310, 165] on button "Apply" at bounding box center [300, 162] width 30 height 15
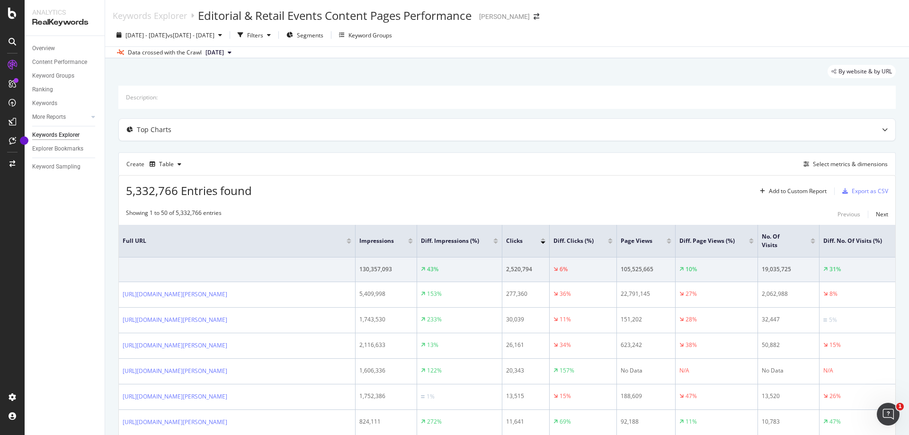
click at [349, 241] on div at bounding box center [349, 242] width 5 height 2
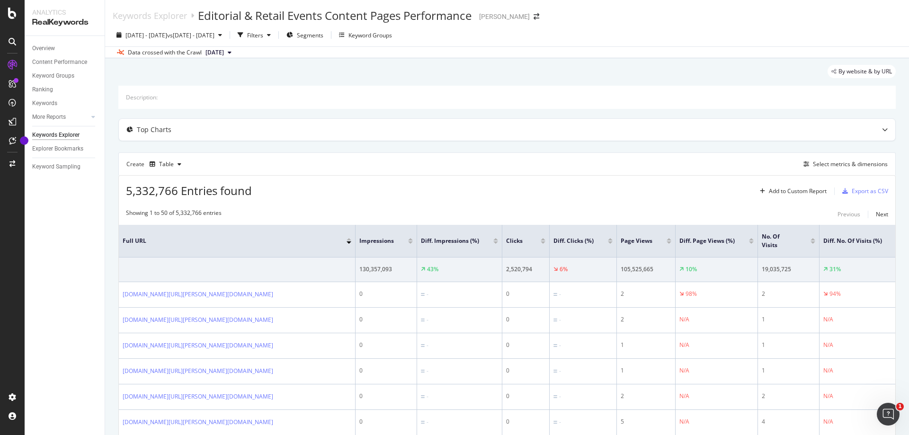
click at [350, 242] on div at bounding box center [349, 242] width 5 height 2
click at [349, 238] on div at bounding box center [349, 239] width 5 height 2
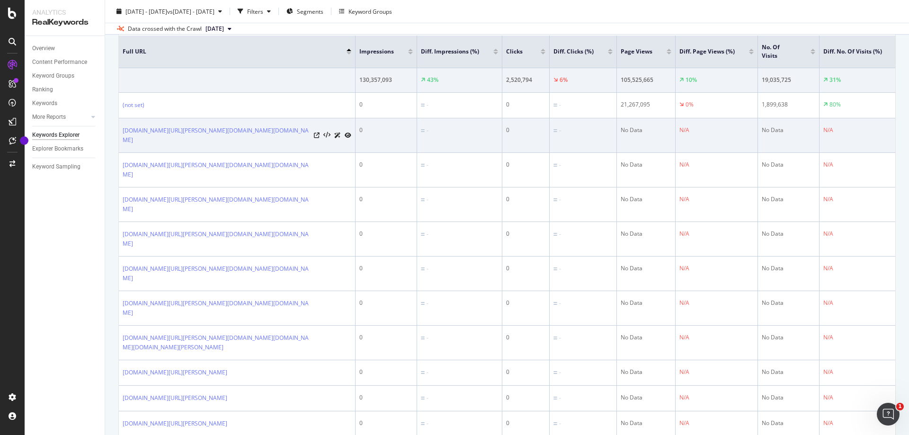
scroll to position [47, 0]
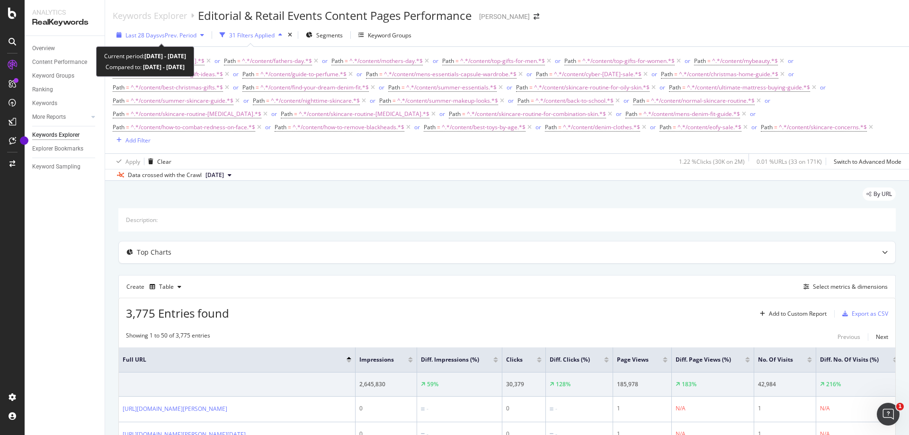
click at [208, 34] on div "button" at bounding box center [201, 35] width 11 height 6
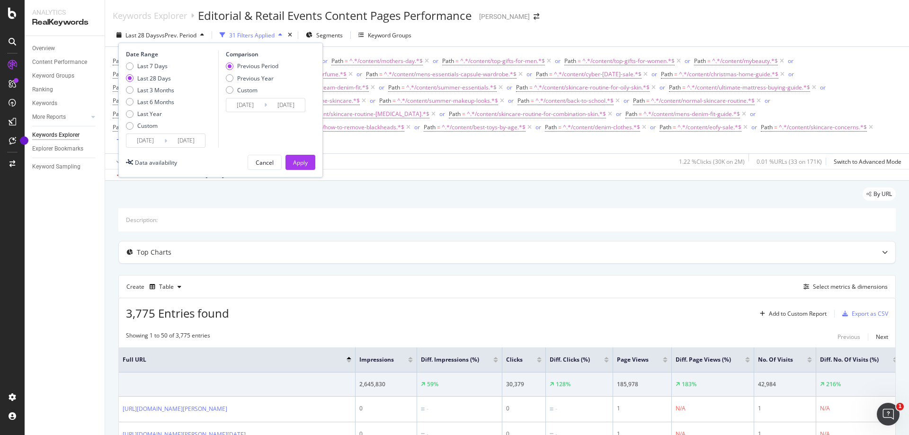
click at [158, 139] on input "2025/08/19" at bounding box center [145, 140] width 38 height 13
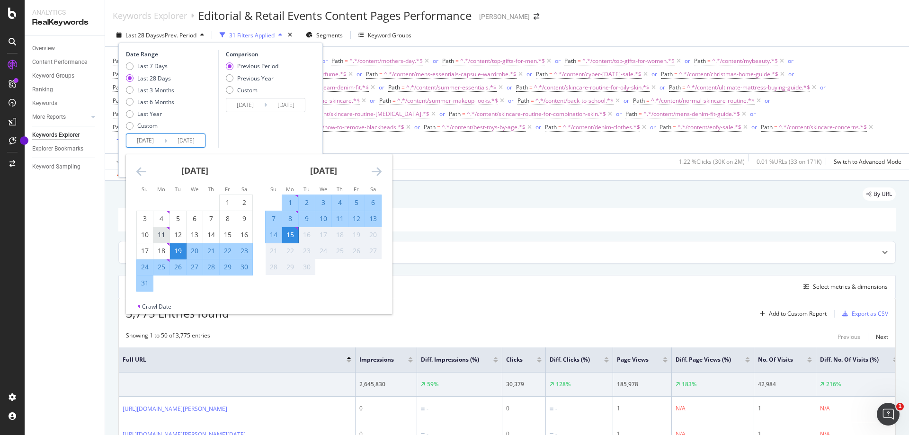
click at [157, 237] on div "11" at bounding box center [161, 234] width 16 height 9
type input "[DATE]"
type input "2025/07/06"
type input "2025/08/10"
click at [276, 219] on div "7" at bounding box center [274, 218] width 16 height 9
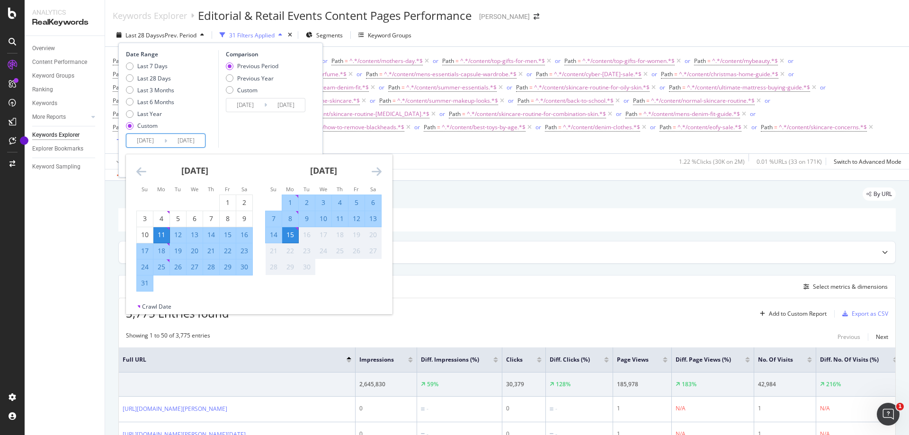
type input "[DATE]"
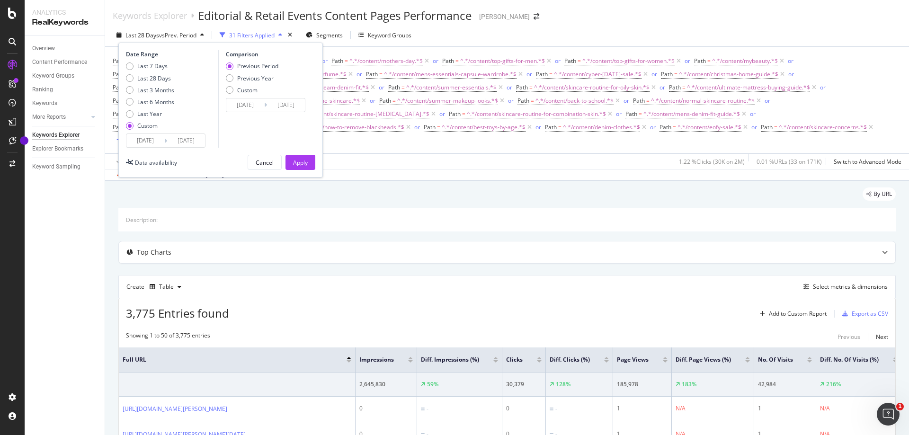
click at [193, 143] on input "[DATE]" at bounding box center [186, 140] width 38 height 13
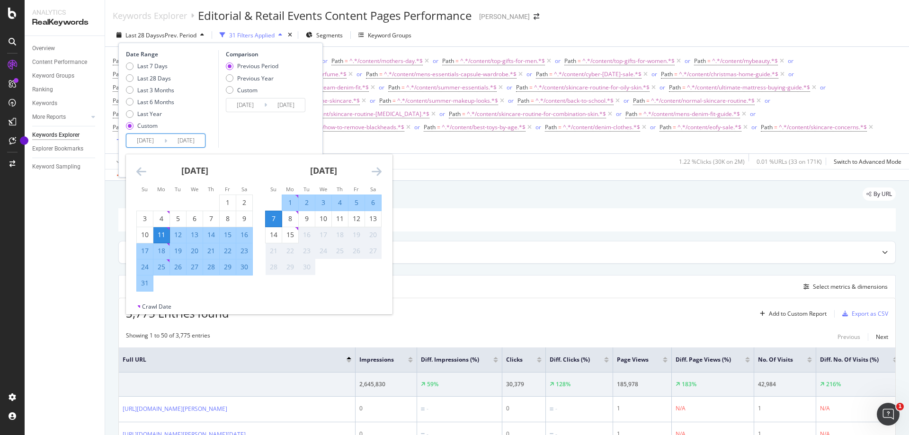
click at [201, 126] on div "Last 7 Days Last 28 Days Last 3 Months Last 6 Months Last Year Custom" at bounding box center [171, 97] width 90 height 71
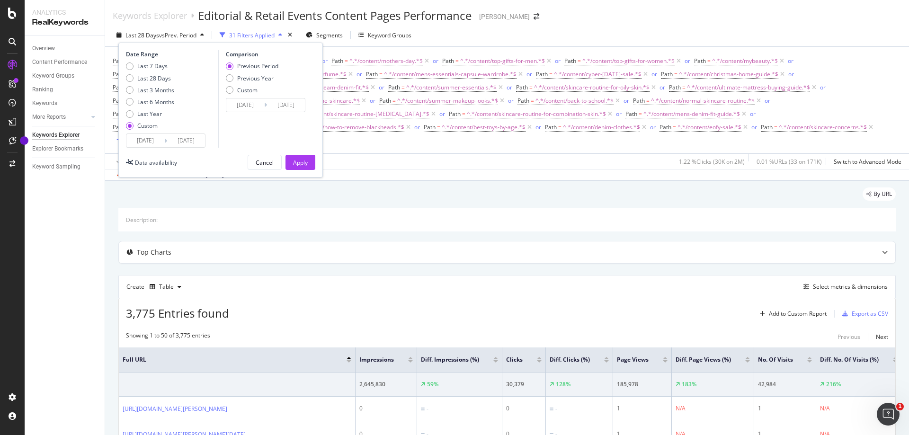
click at [257, 104] on input "2025/07/14" at bounding box center [245, 104] width 38 height 13
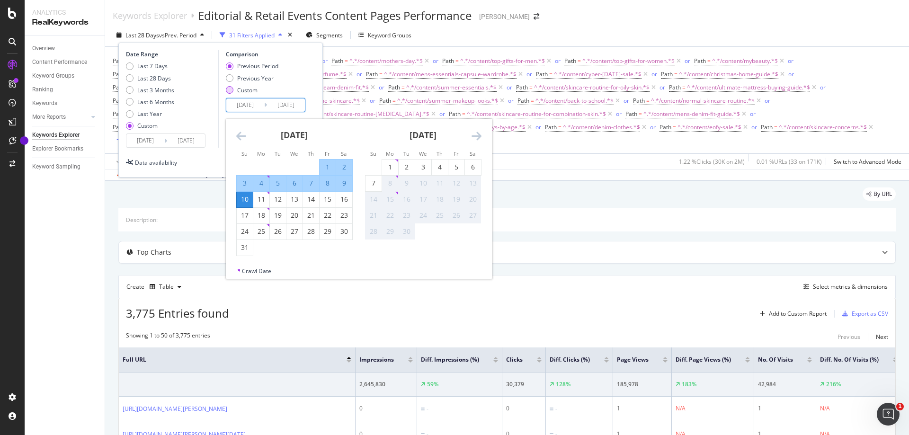
click at [235, 90] on div "Custom" at bounding box center [252, 90] width 53 height 8
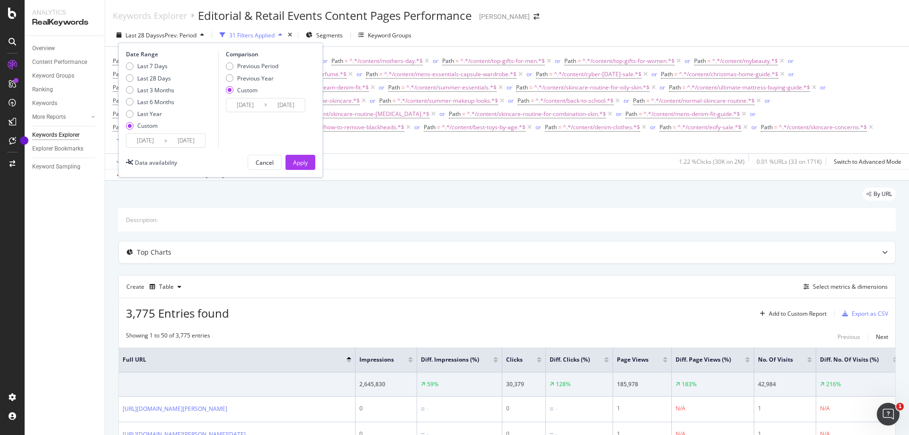
click at [249, 107] on input "2025/07/14" at bounding box center [245, 104] width 38 height 13
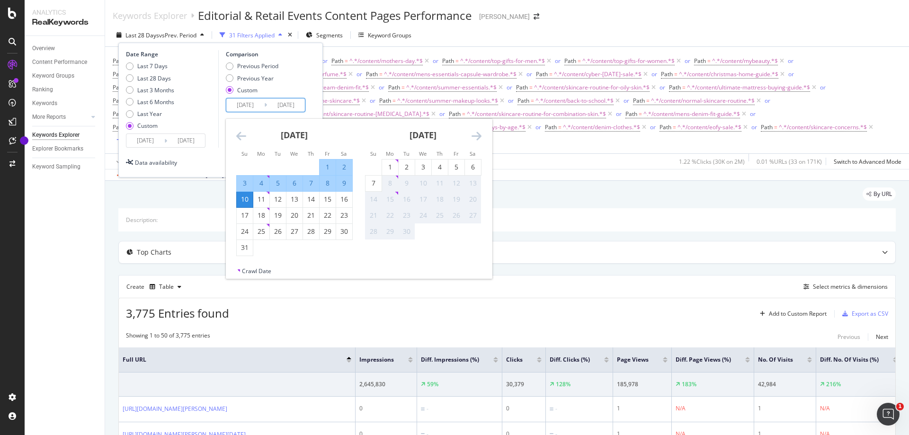
click at [235, 134] on div "August 2025 1 2 3 4 5 6 7 8 9 10 11 12 13 14 15 16 17 18 19 20 21 22 23 24 25 2…" at bounding box center [294, 187] width 129 height 137
click at [240, 137] on icon "Move backward to switch to the previous month." at bounding box center [241, 135] width 10 height 11
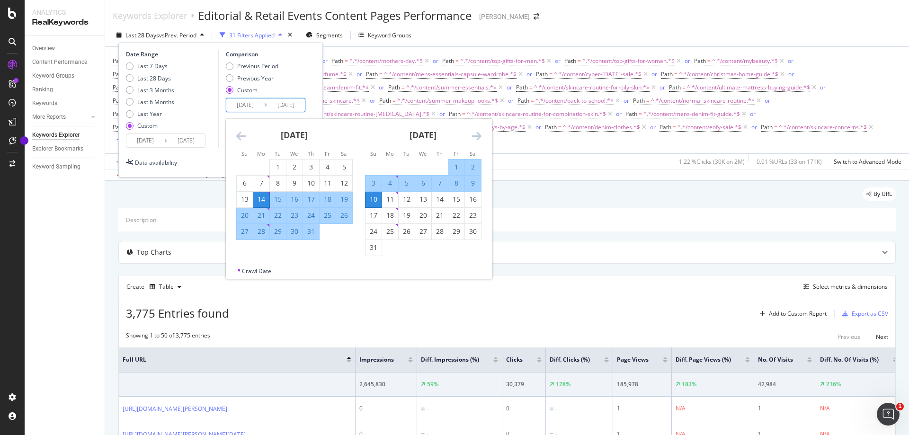
click at [240, 137] on icon "Move backward to switch to the previous month." at bounding box center [241, 135] width 10 height 11
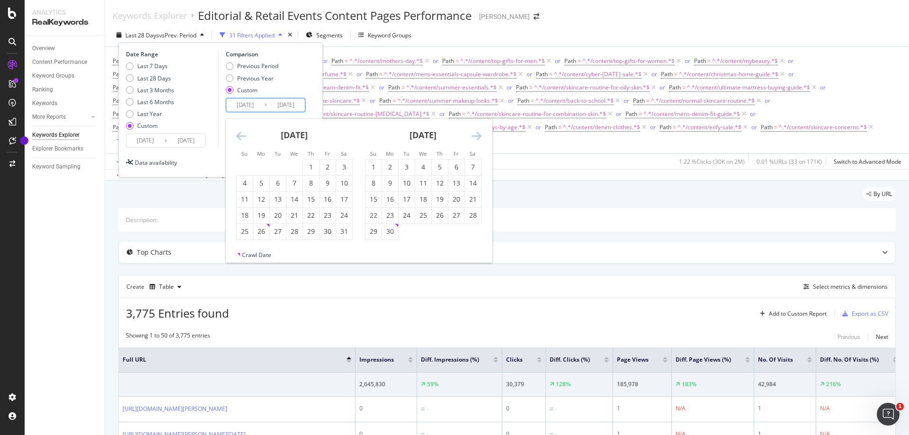
click at [240, 137] on icon "Move backward to switch to the previous month." at bounding box center [241, 135] width 10 height 11
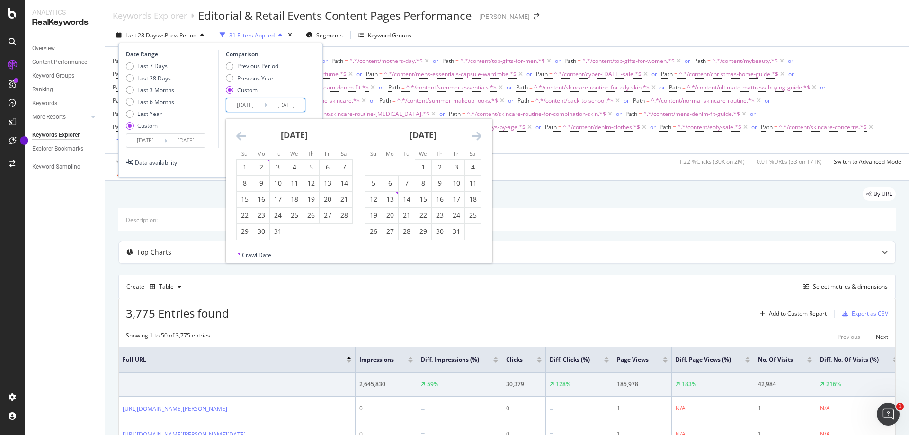
click at [240, 137] on icon "Move backward to switch to the previous month." at bounding box center [241, 135] width 10 height 11
click at [262, 186] on div "5" at bounding box center [261, 182] width 16 height 9
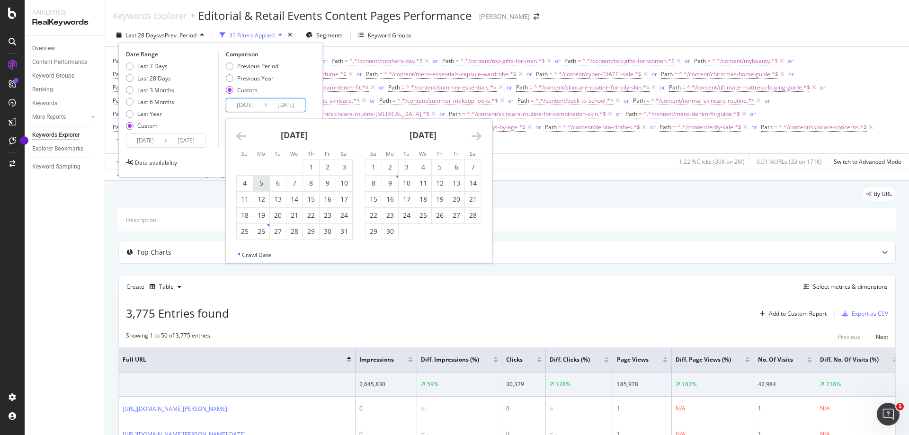
type input "[DATE]"
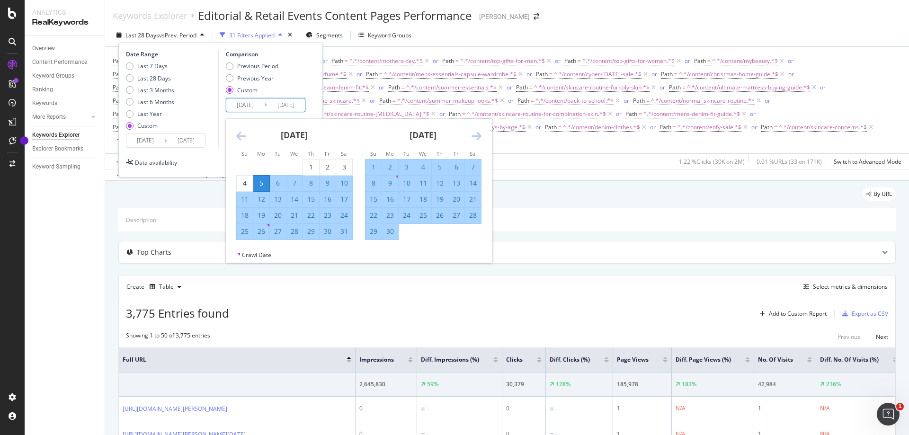
click at [379, 165] on div "1" at bounding box center [373, 166] width 16 height 9
type input "[DATE]"
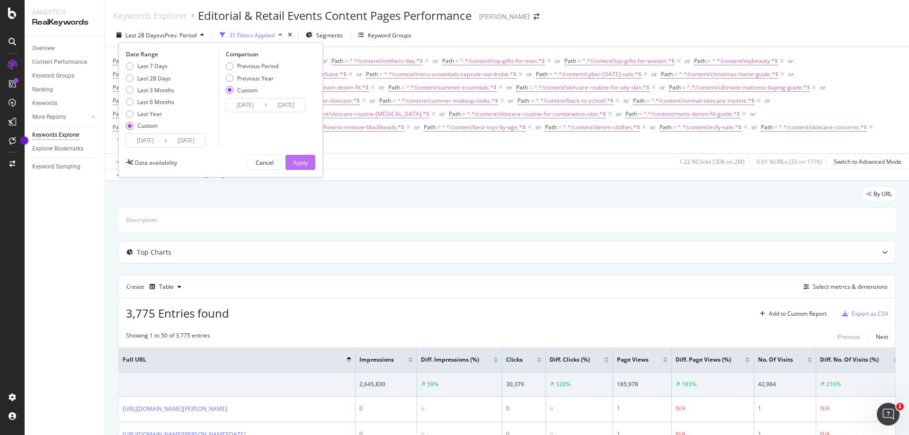
click at [304, 166] on div "Apply" at bounding box center [300, 163] width 15 height 8
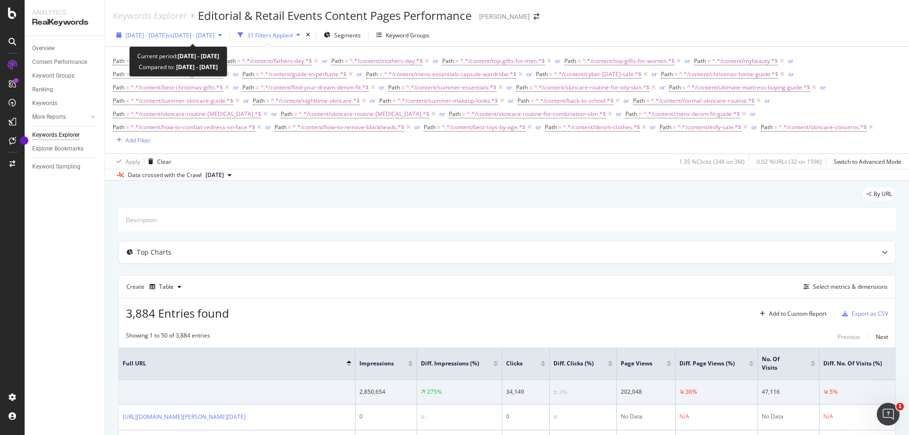
click at [226, 34] on div "button" at bounding box center [219, 35] width 11 height 6
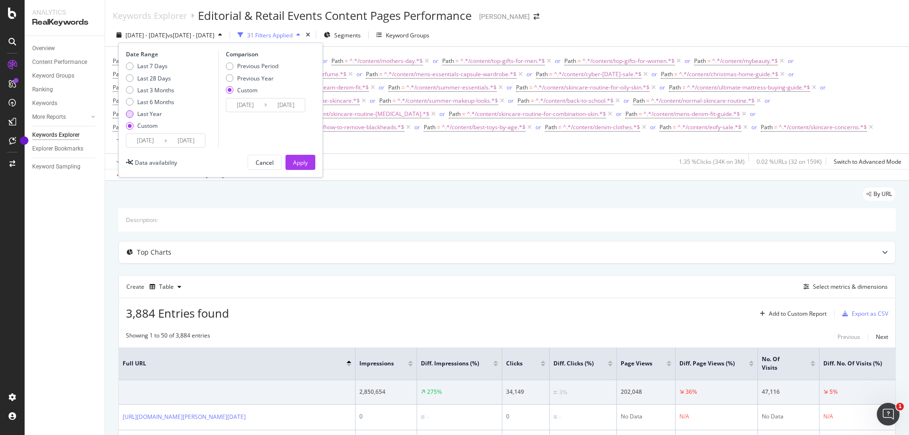
click at [130, 116] on div "Last Year" at bounding box center [130, 114] width 8 height 8
type input "2024/09/16"
type input "2025/09/15"
click at [231, 69] on div "Previous Period" at bounding box center [230, 66] width 8 height 8
type input "2023/09/17"
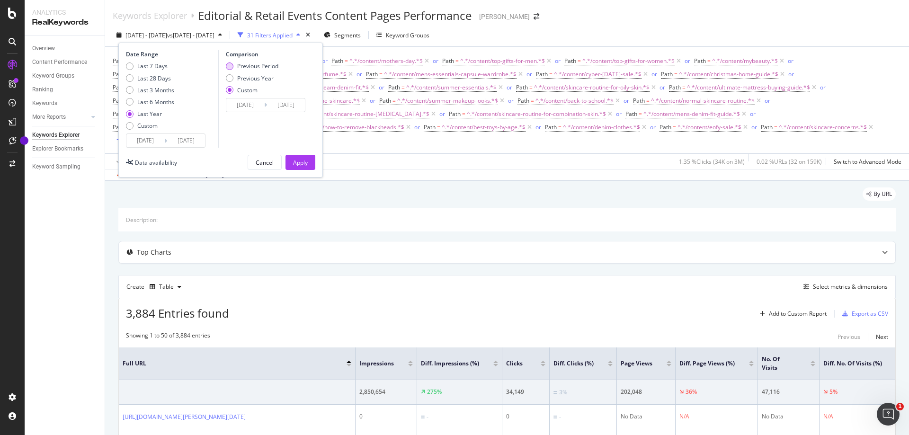
type input "2024/09/15"
click at [301, 165] on div "Apply" at bounding box center [300, 163] width 15 height 8
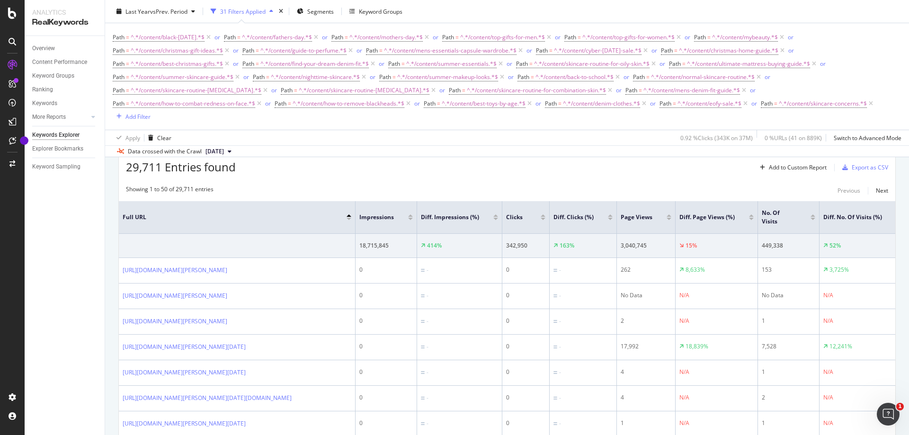
scroll to position [142, 0]
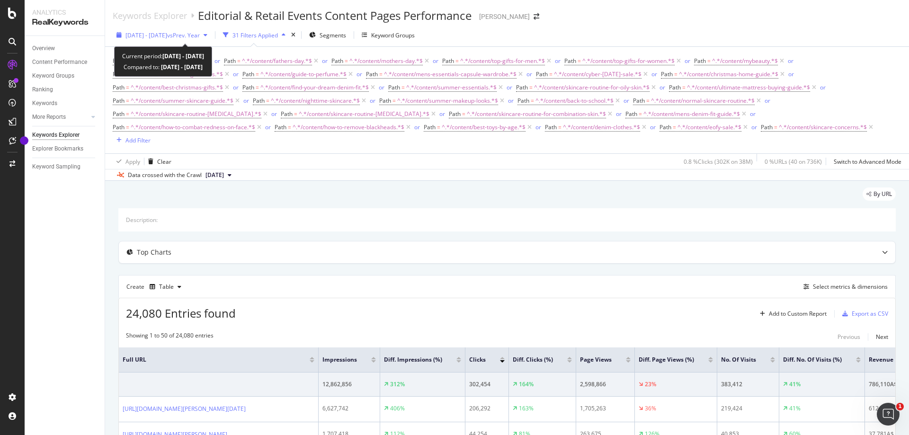
click at [211, 32] on div "[DATE] - [DATE] vs Prev. Year" at bounding box center [162, 35] width 98 height 14
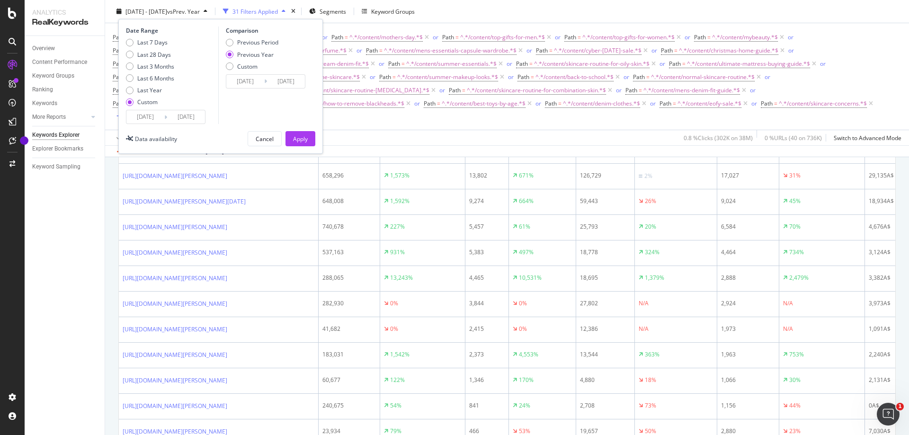
scroll to position [237, 0]
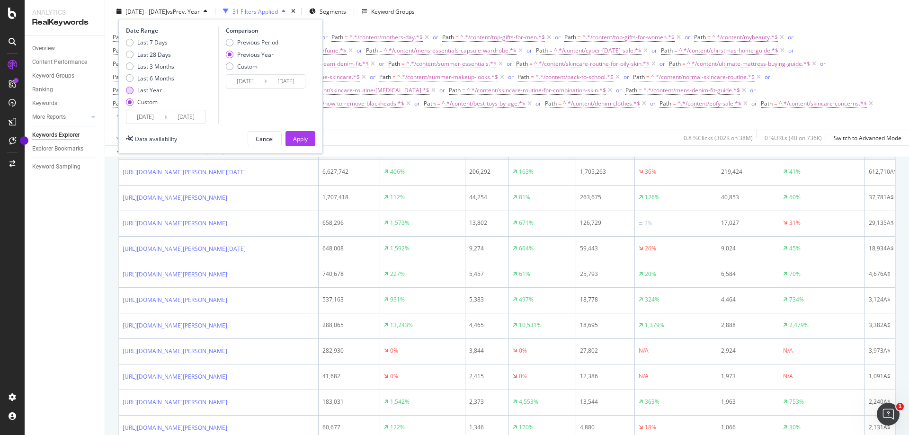
click at [131, 92] on div "Last Year" at bounding box center [130, 90] width 8 height 8
type input "2024/09/16"
type input "2025/09/15"
type input "2023/09/18"
type input "2024/09/16"
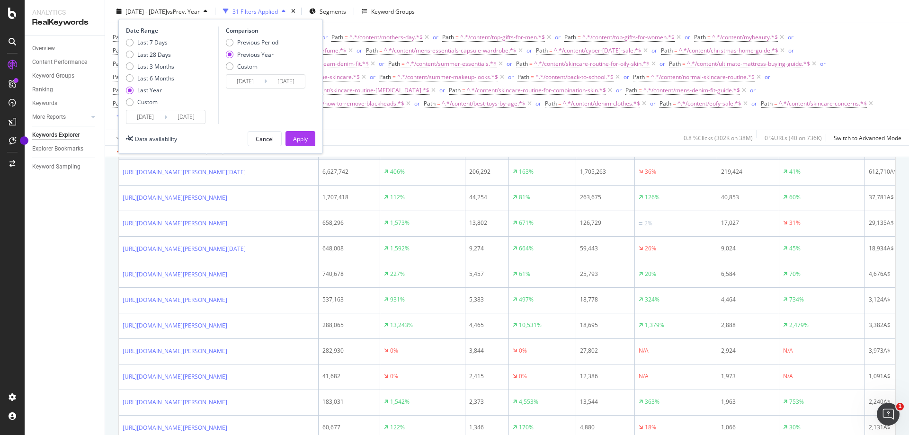
click at [191, 122] on input "2025/09/15" at bounding box center [186, 116] width 38 height 13
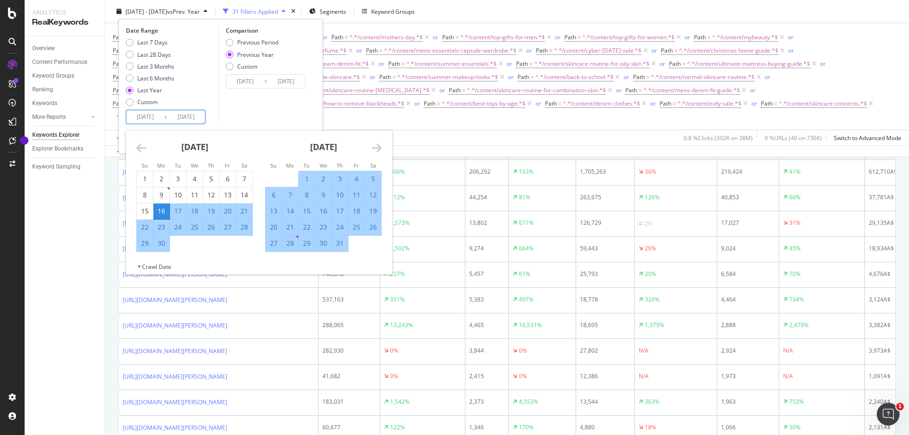
click at [261, 118] on div "Comparison Previous Period Previous Year Custom 2023/09/18 Navigate forward to …" at bounding box center [263, 76] width 90 height 98
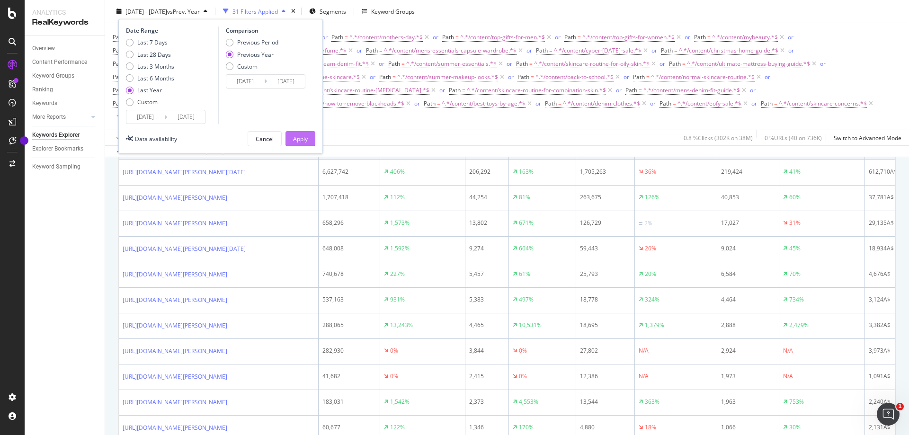
click at [302, 141] on div "Apply" at bounding box center [300, 138] width 15 height 8
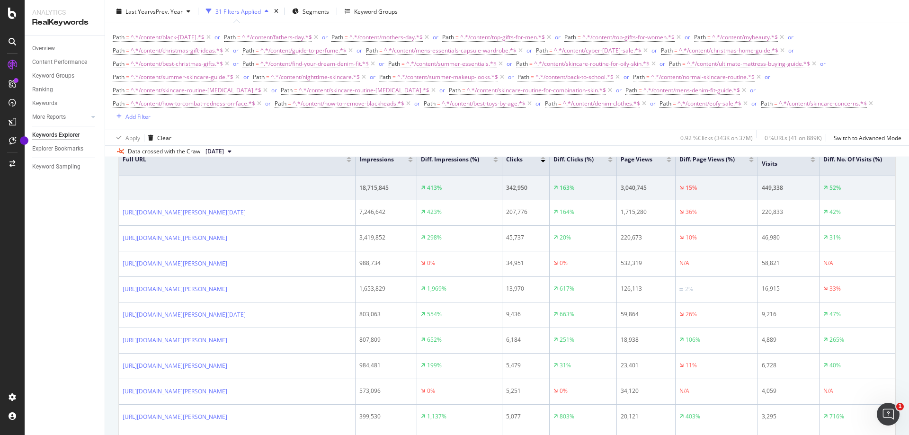
scroll to position [189, 0]
